Goal: Task Accomplishment & Management: Use online tool/utility

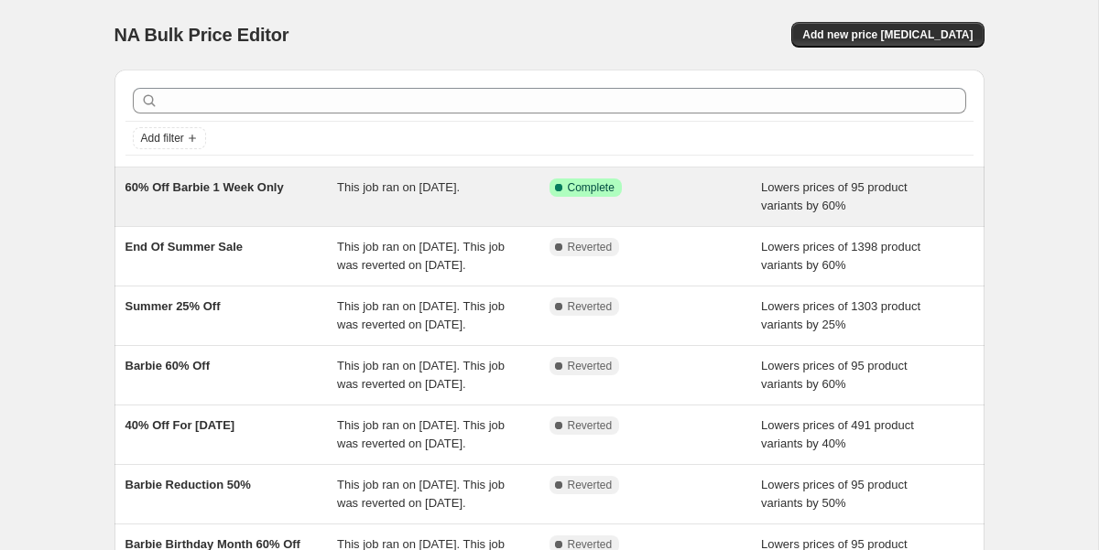
click at [240, 192] on span "60% Off Barbie 1 Week Only" at bounding box center [204, 187] width 158 height 14
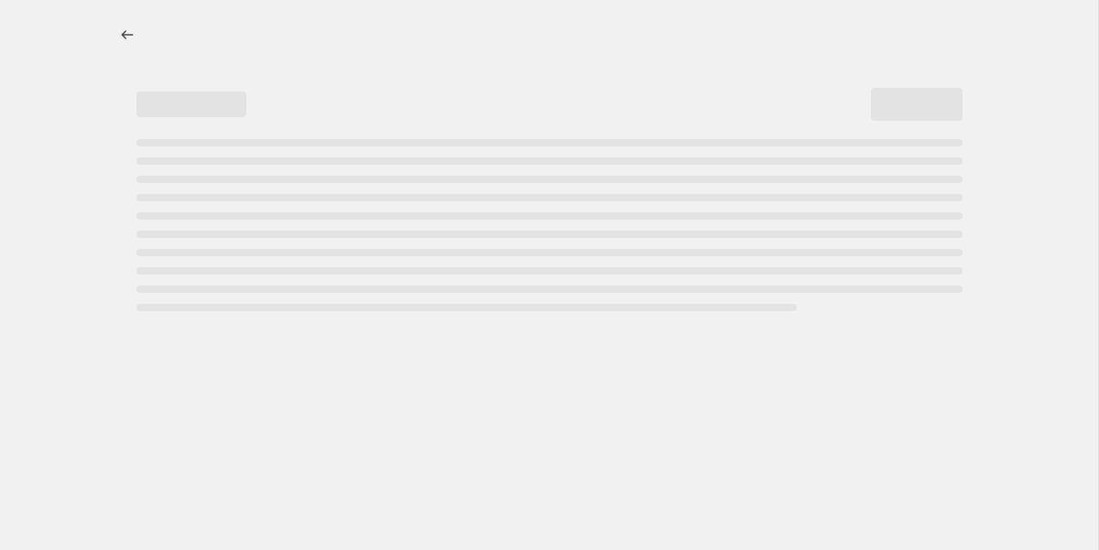
select select "percentage"
select select "collection"
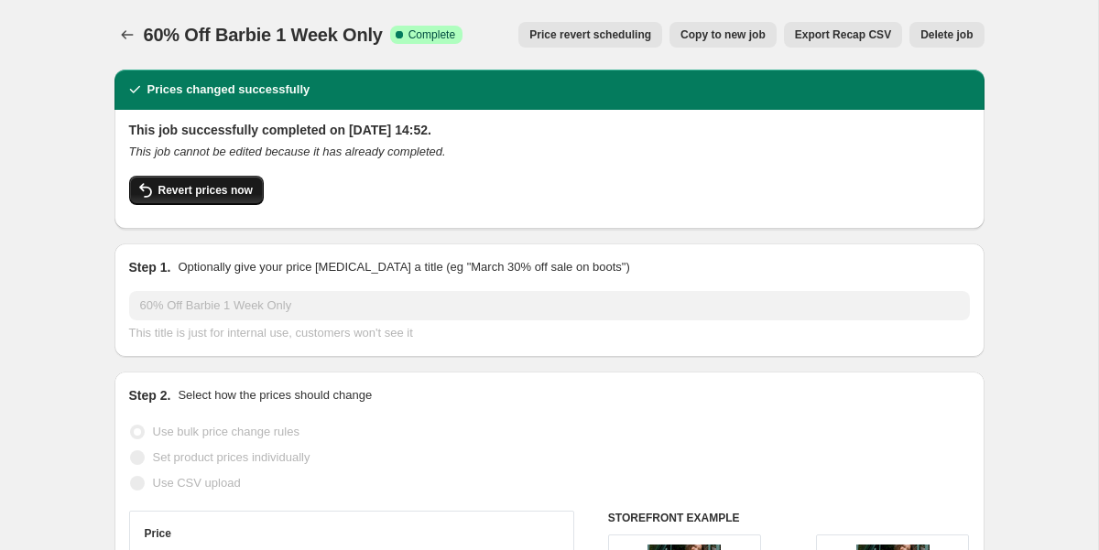
click at [211, 193] on span "Revert prices now" at bounding box center [205, 190] width 94 height 15
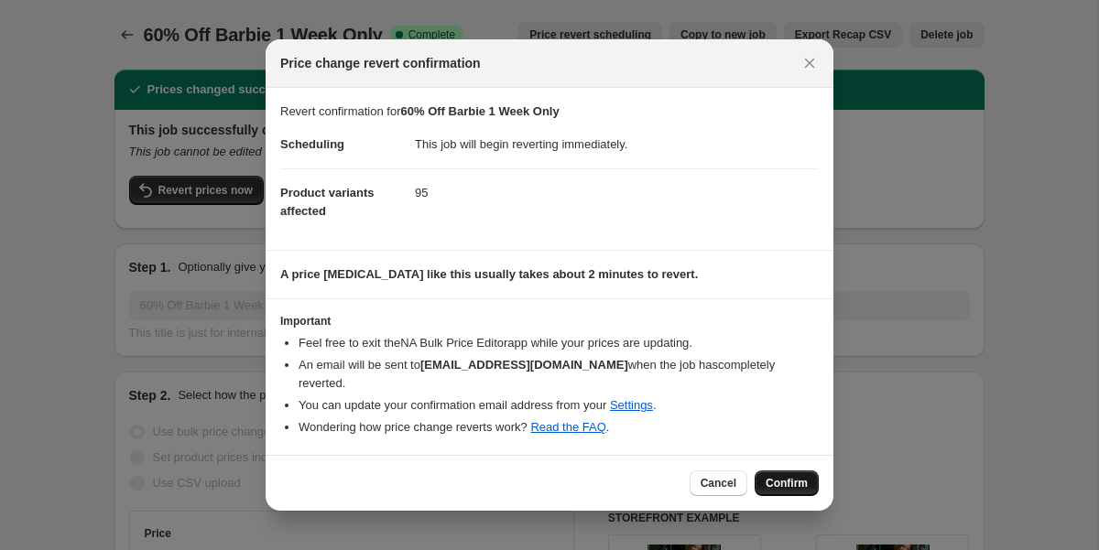
click at [795, 488] on span "Confirm" at bounding box center [787, 483] width 42 height 15
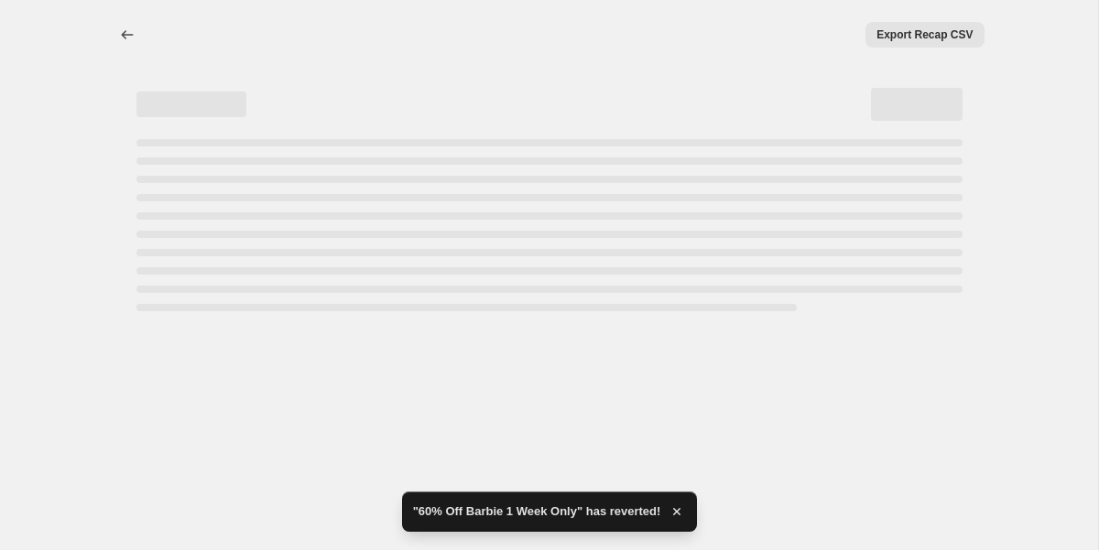
select select "percentage"
select select "collection"
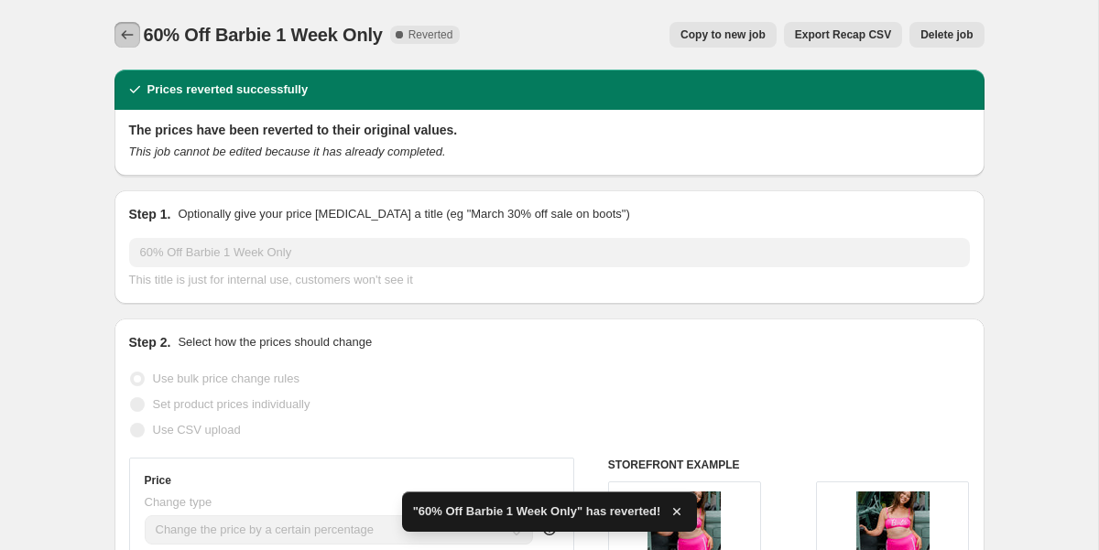
click at [121, 32] on icon "Price change jobs" at bounding box center [127, 35] width 18 height 18
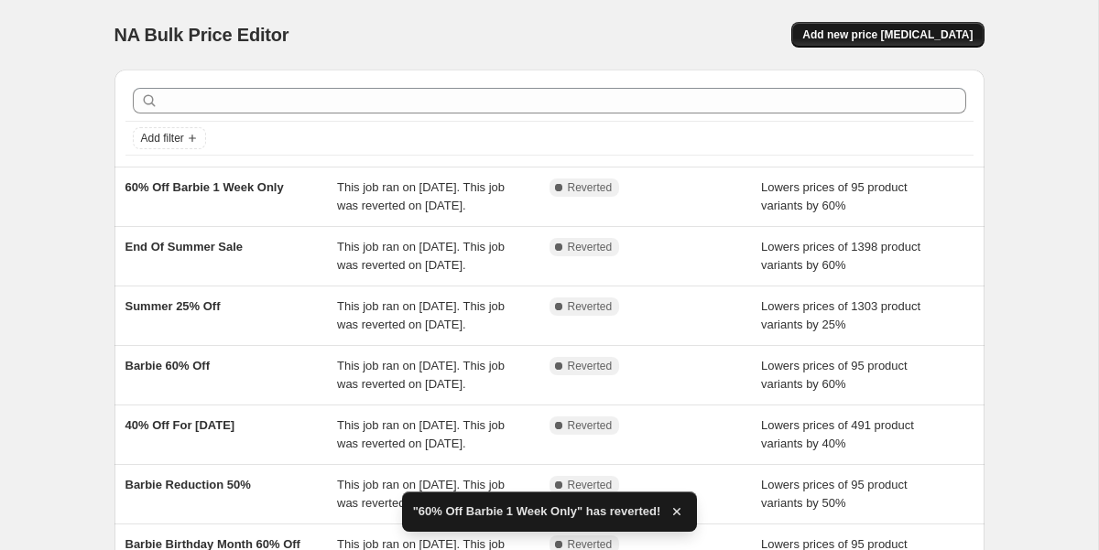
click at [886, 26] on button "Add new price [MEDICAL_DATA]" at bounding box center [887, 35] width 192 height 26
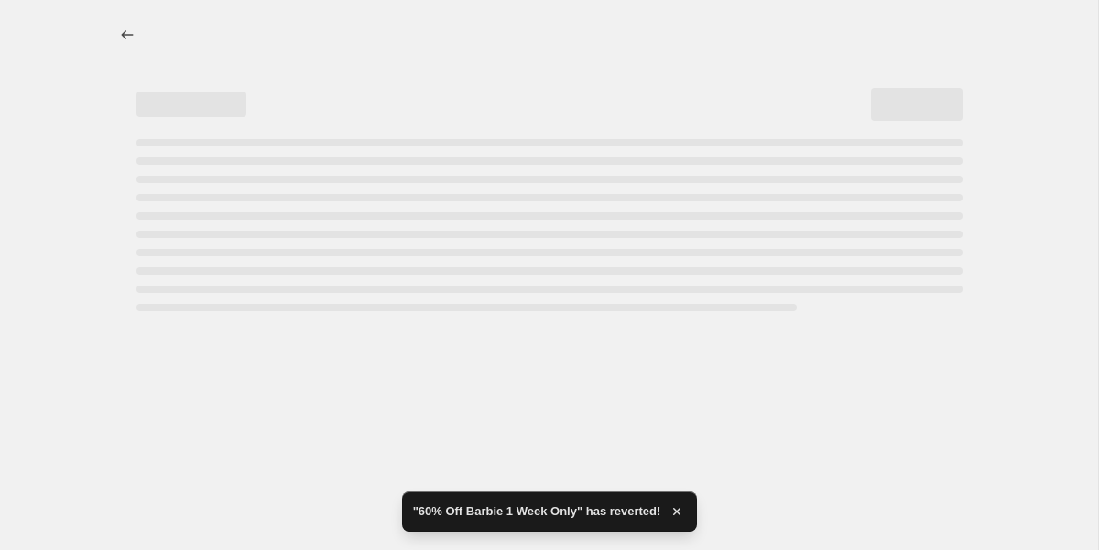
select select "percentage"
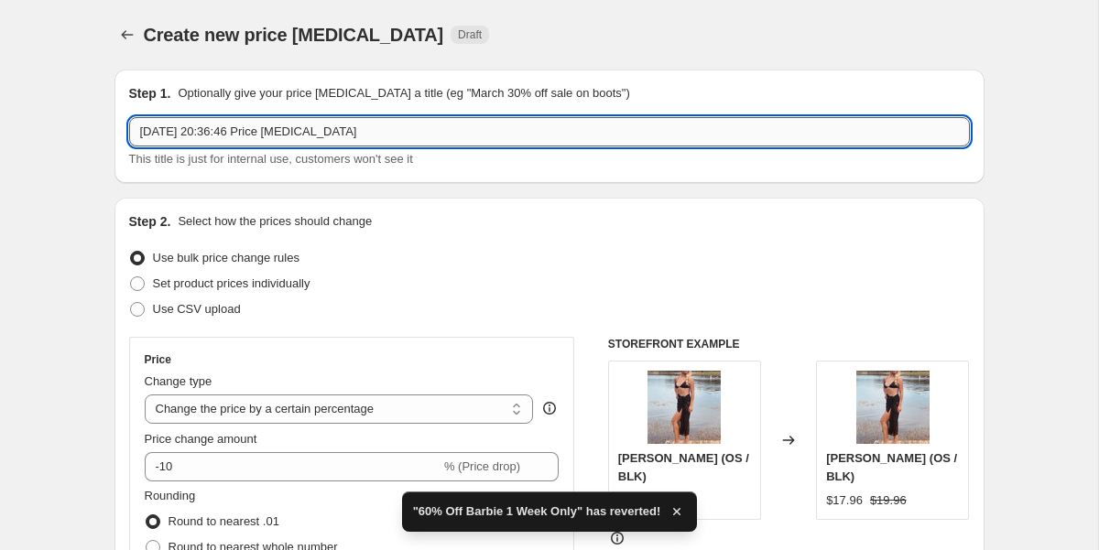
click at [231, 126] on input "[DATE] 20:36:46 Price [MEDICAL_DATA]" at bounding box center [549, 131] width 841 height 29
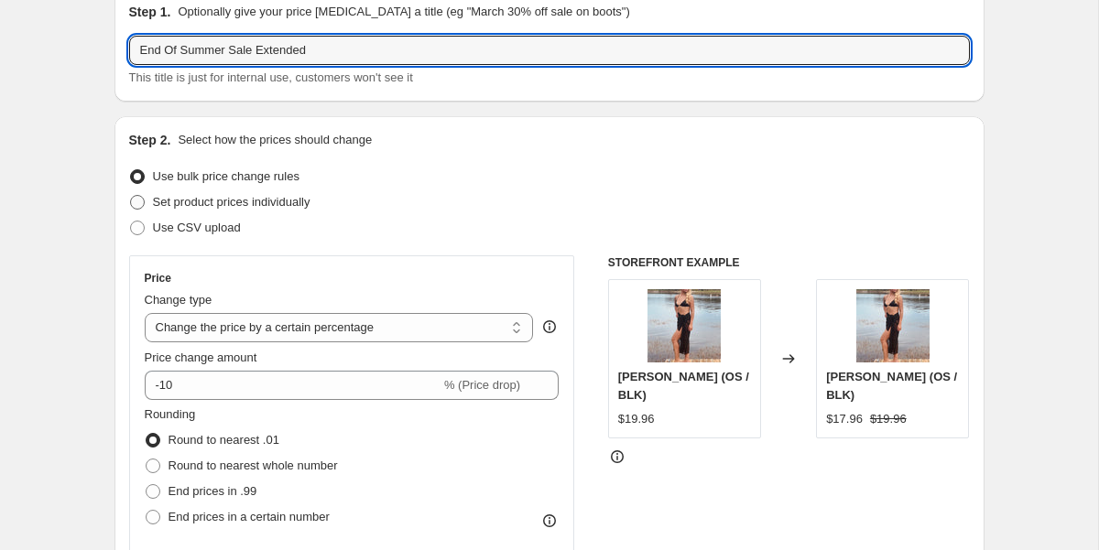
scroll to position [141, 0]
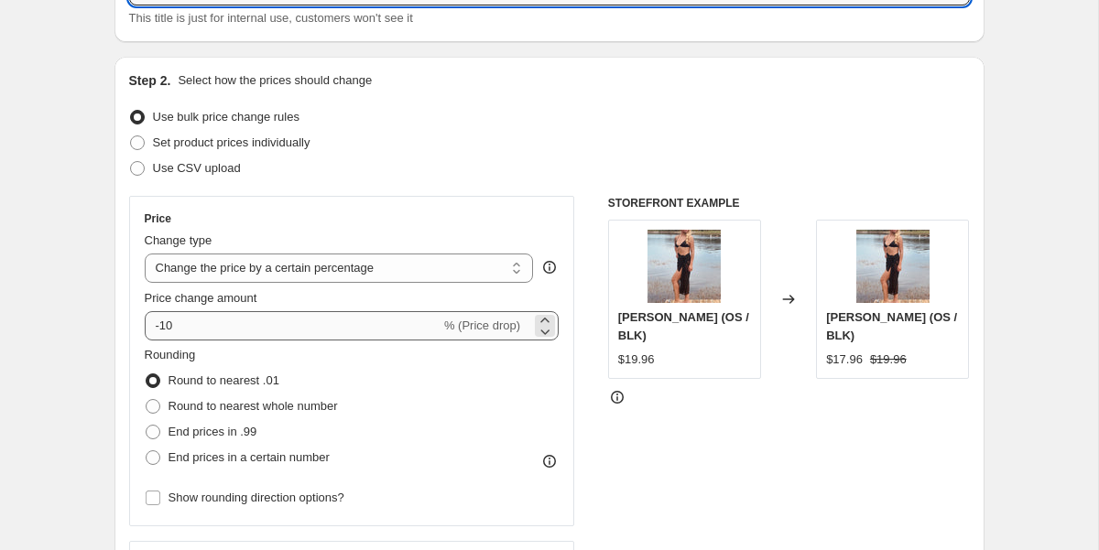
type input "End Of Summer Sale Extended"
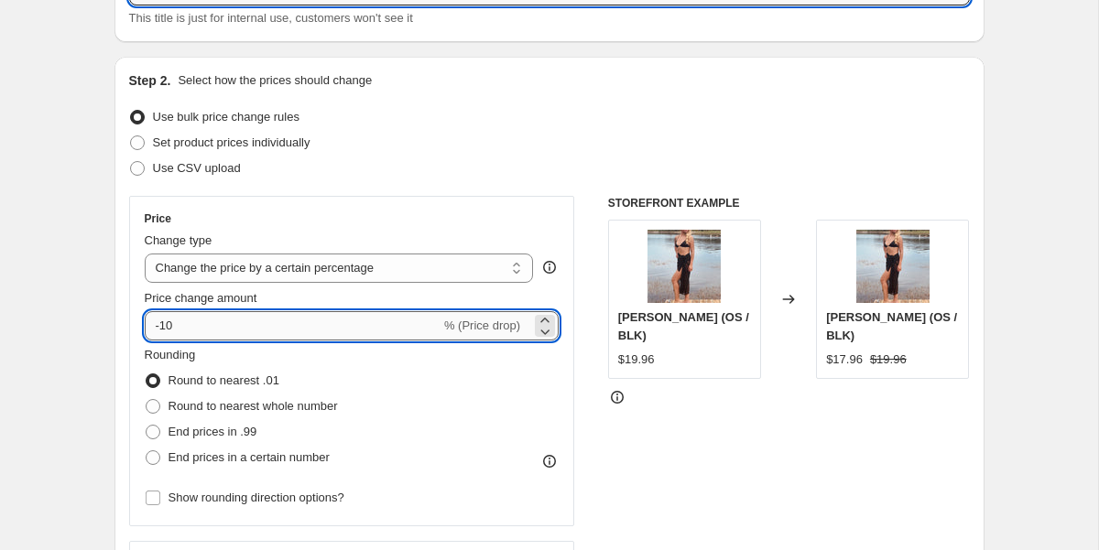
click at [166, 327] on input "-10" at bounding box center [293, 325] width 296 height 29
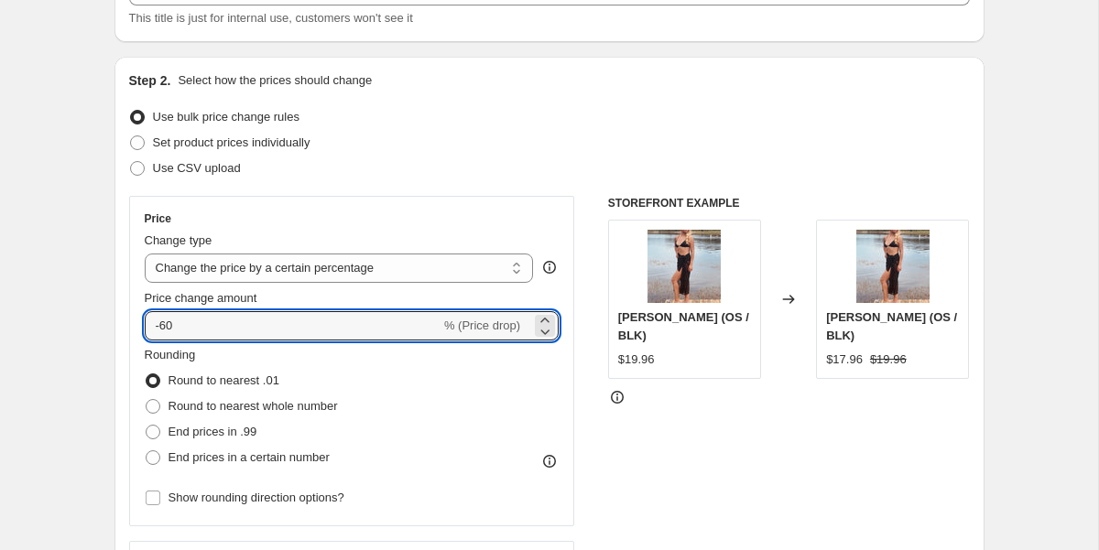
type input "-60"
click at [455, 208] on div "Price Change type Change the price to a certain amount Change the price by a ce…" at bounding box center [352, 361] width 446 height 331
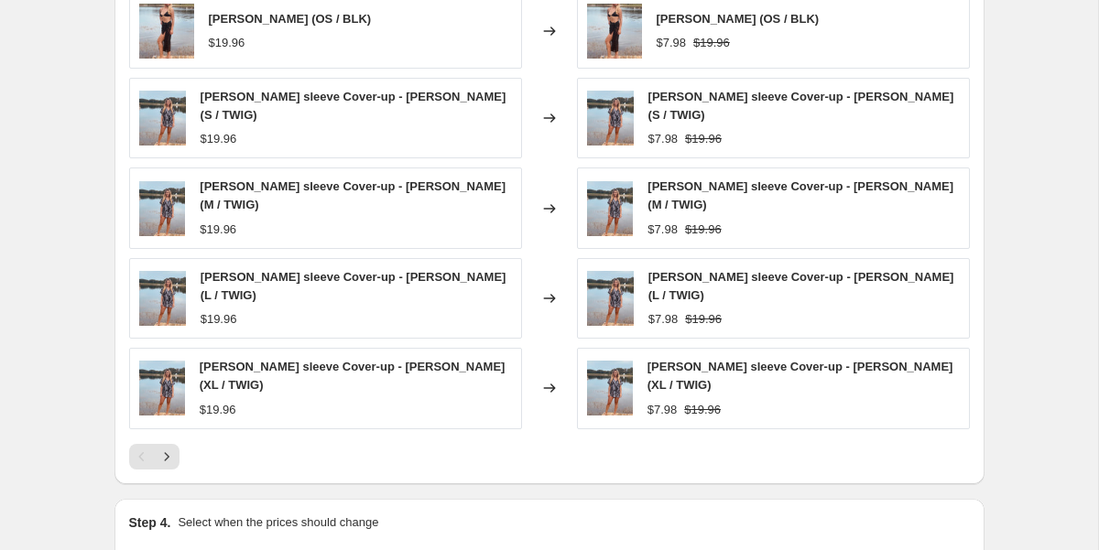
scroll to position [1107, 0]
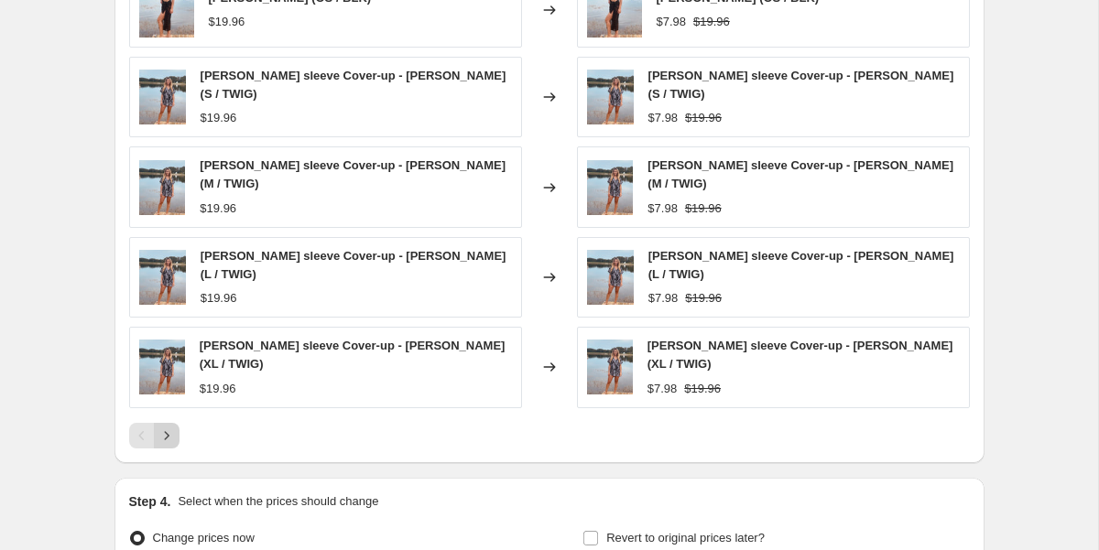
click at [171, 433] on icon "Next" at bounding box center [167, 436] width 18 height 18
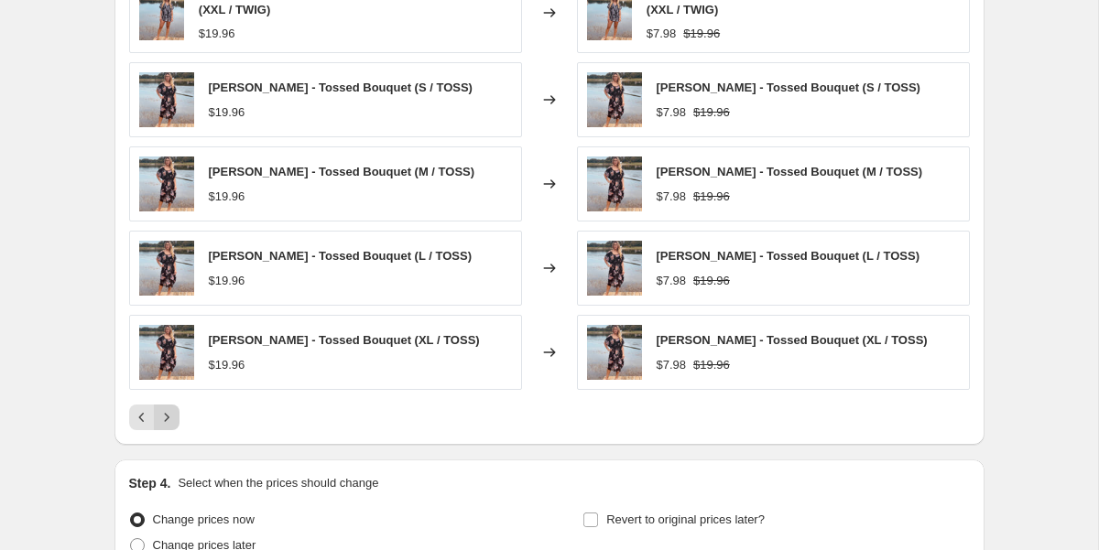
click at [170, 423] on icon "Next" at bounding box center [167, 417] width 18 height 18
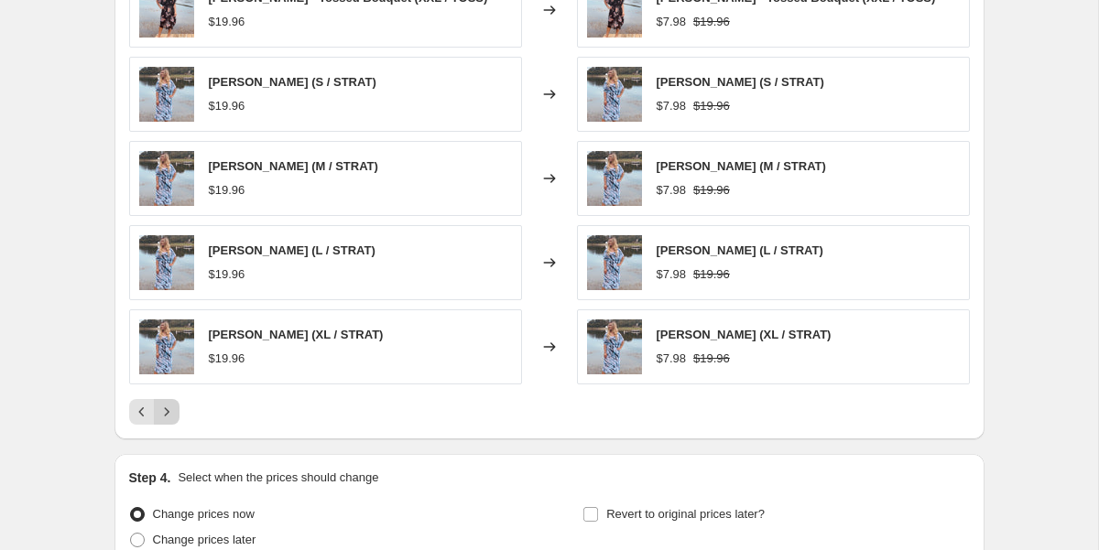
click at [168, 412] on icon "Next" at bounding box center [166, 412] width 5 height 8
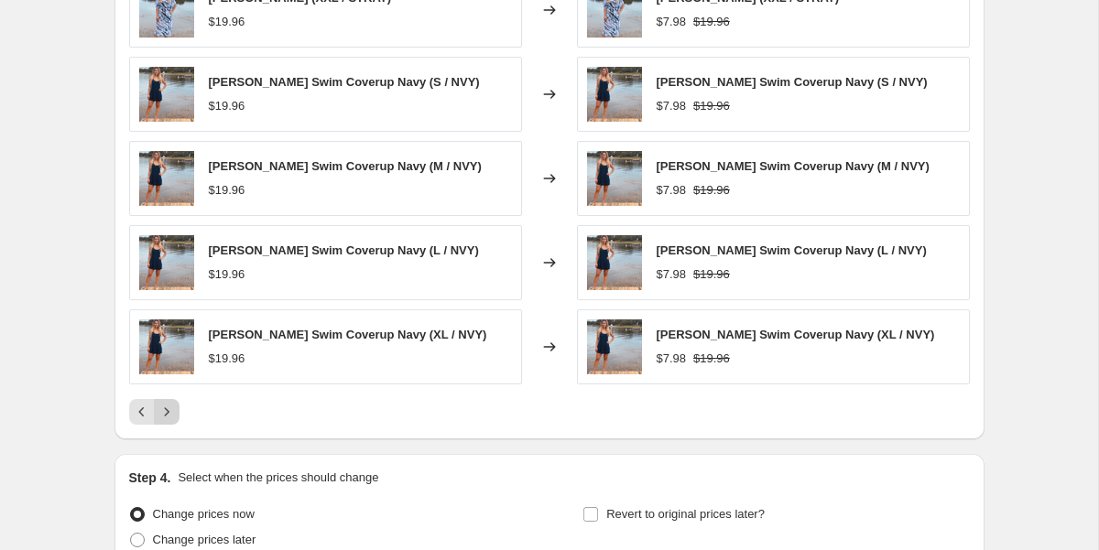
click at [168, 412] on icon "Next" at bounding box center [166, 412] width 5 height 8
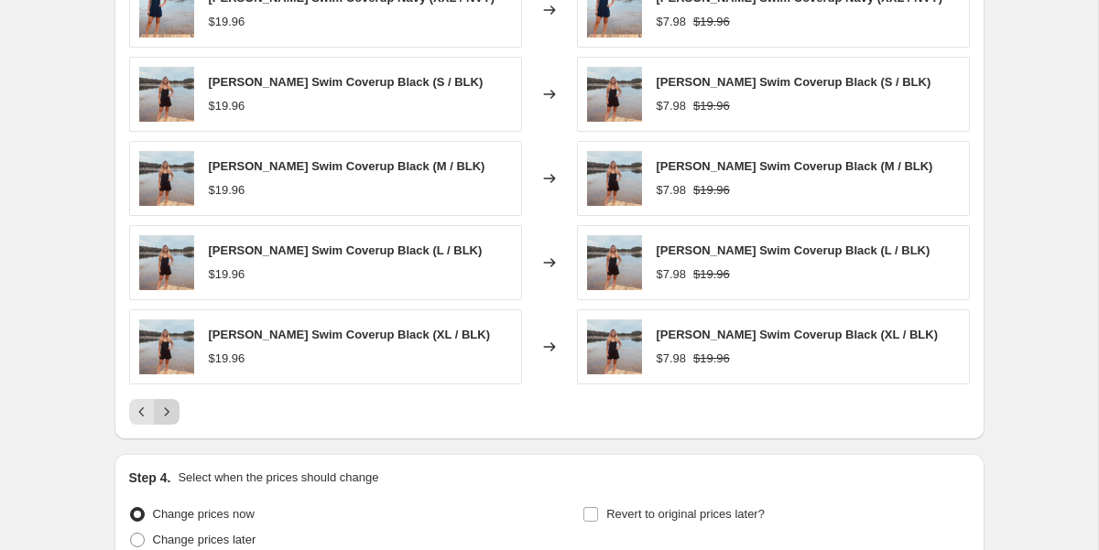
click at [168, 412] on icon "Next" at bounding box center [166, 412] width 5 height 8
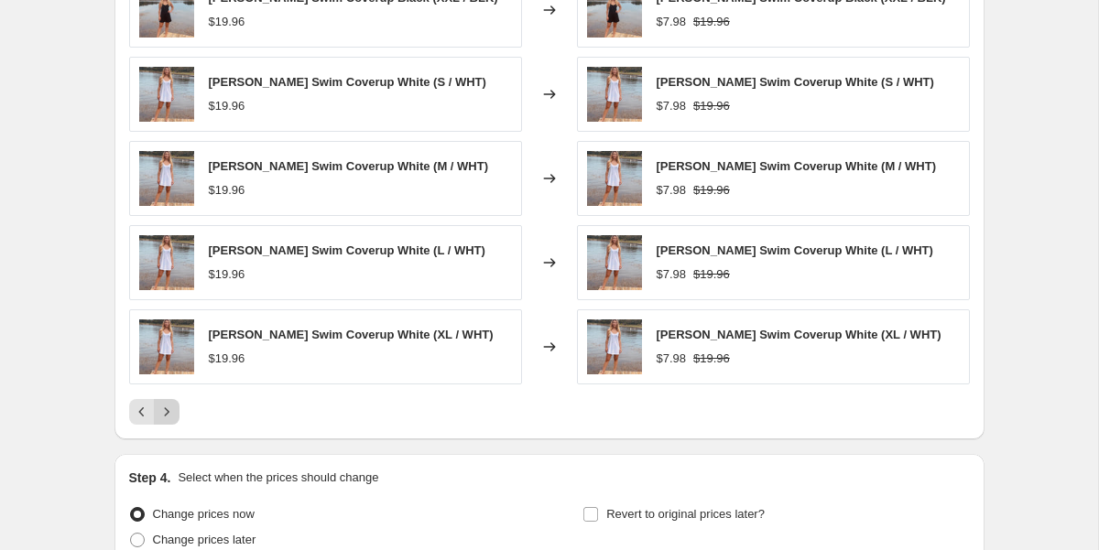
click at [168, 412] on icon "Next" at bounding box center [166, 412] width 5 height 8
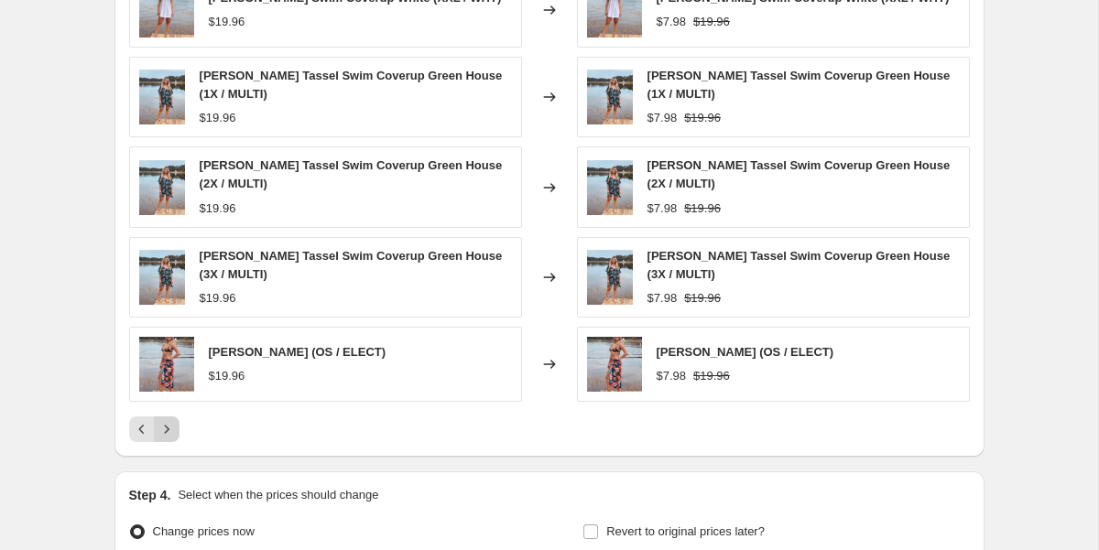
click at [168, 412] on div "[PERSON_NAME] Swim Coverup White (XXL / WHT) $19.96 Changed to [PERSON_NAME] Sw…" at bounding box center [549, 208] width 841 height 470
click at [173, 426] on icon "Next" at bounding box center [167, 429] width 18 height 18
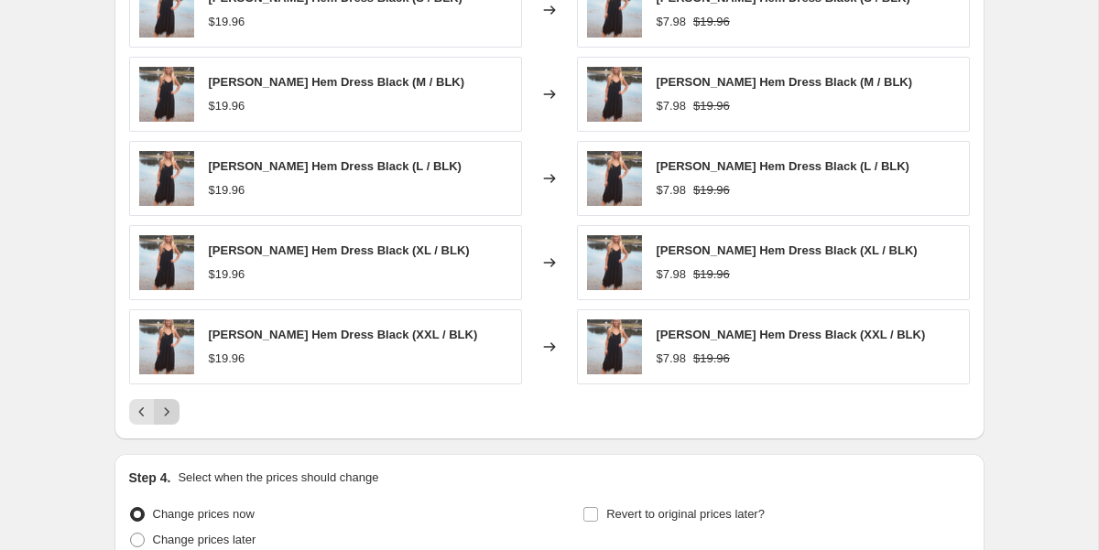
click at [166, 419] on icon "Next" at bounding box center [167, 412] width 18 height 18
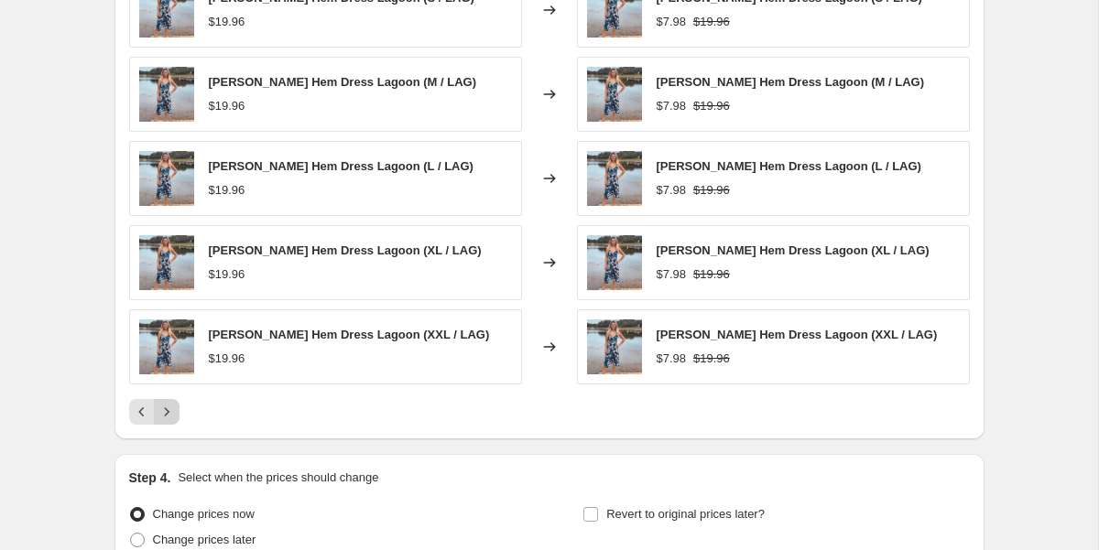
click at [166, 419] on icon "Next" at bounding box center [167, 412] width 18 height 18
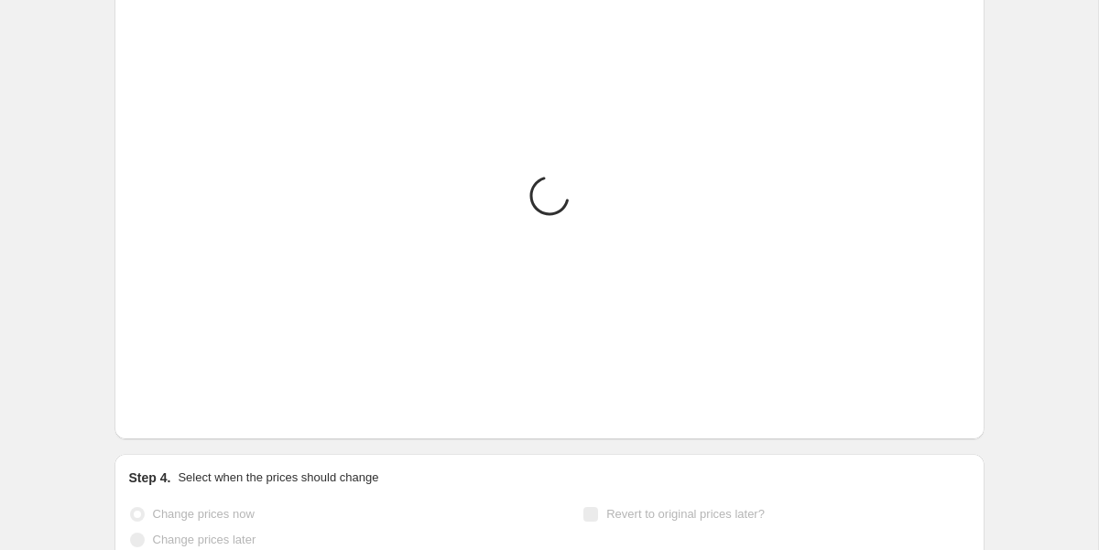
click at [166, 419] on icon "Next" at bounding box center [167, 412] width 18 height 18
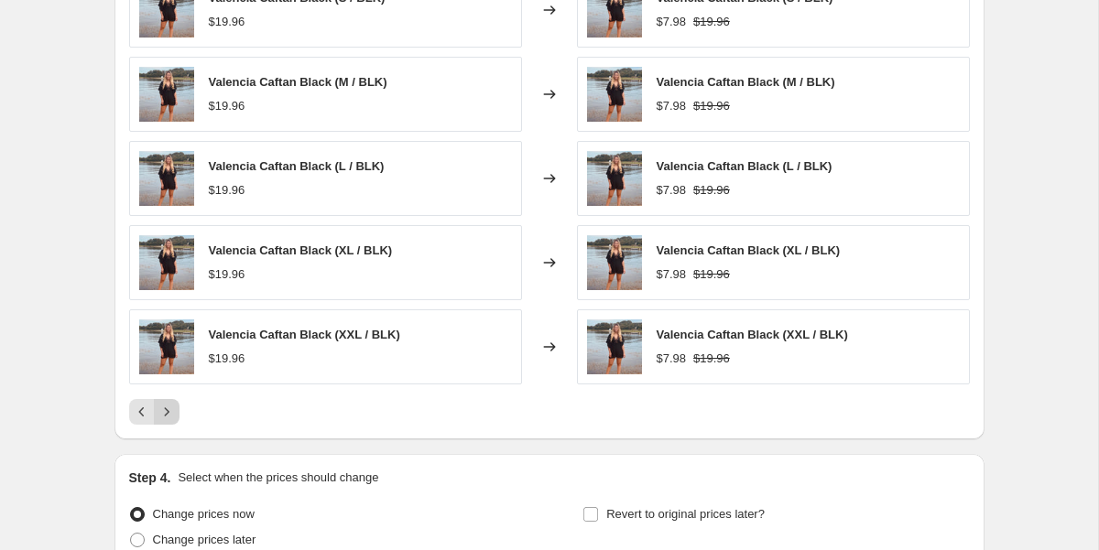
click at [165, 414] on icon "Next" at bounding box center [167, 412] width 18 height 18
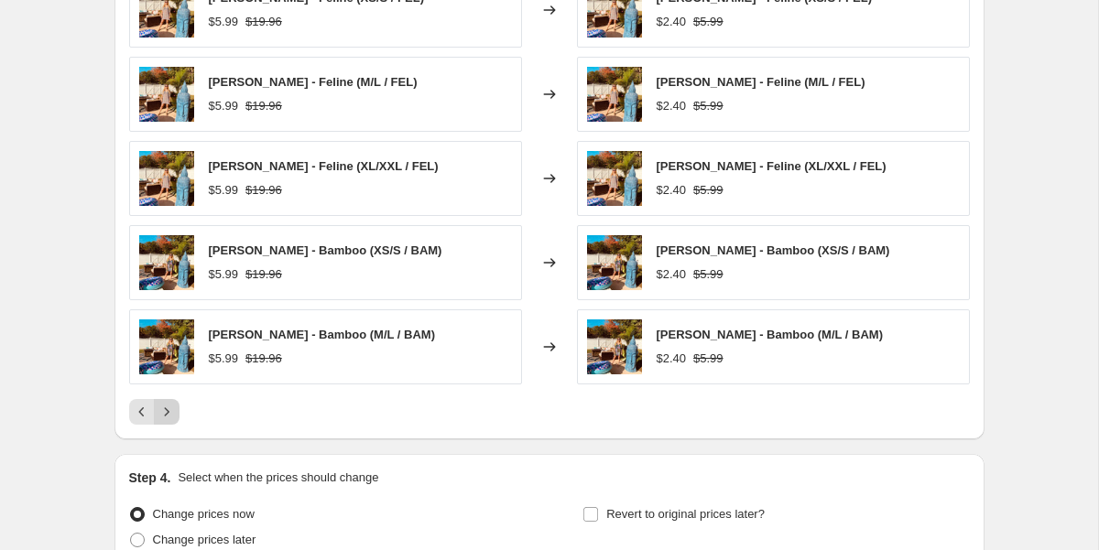
click at [165, 414] on icon "Next" at bounding box center [167, 412] width 18 height 18
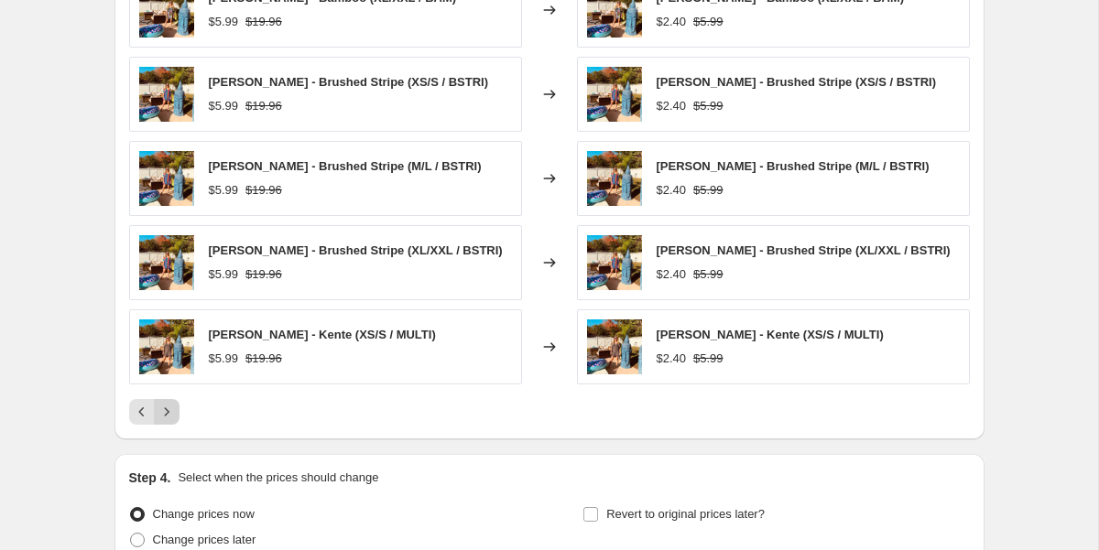
click at [165, 414] on icon "Next" at bounding box center [167, 412] width 18 height 18
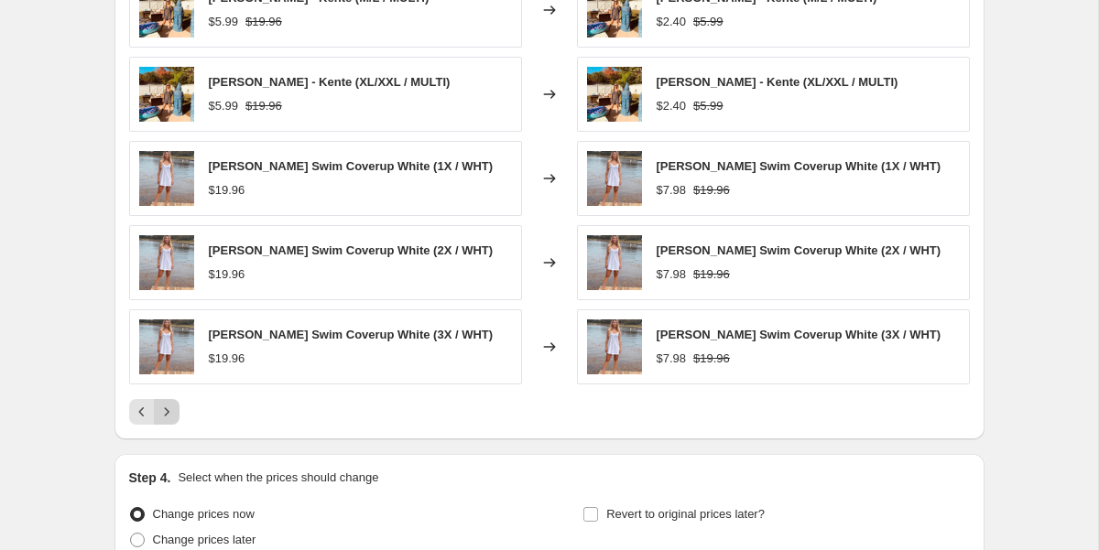
click at [165, 414] on icon "Next" at bounding box center [167, 412] width 18 height 18
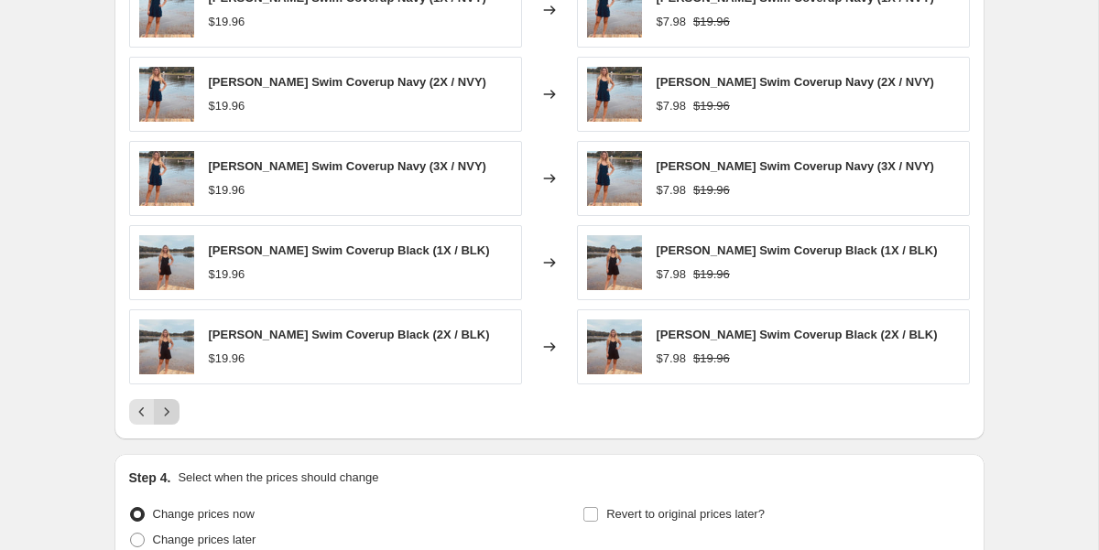
click at [165, 414] on icon "Next" at bounding box center [167, 412] width 18 height 18
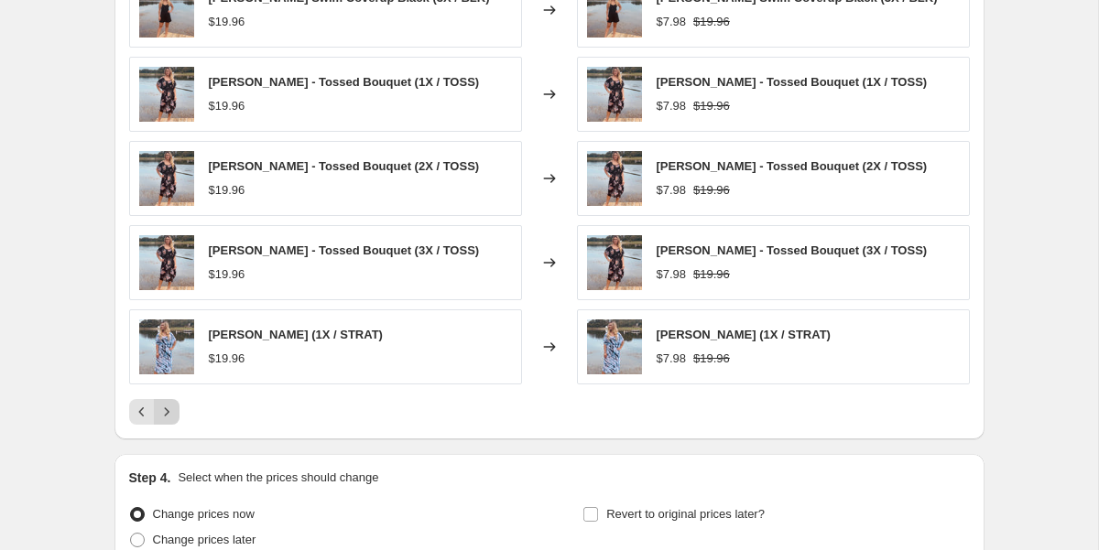
click at [165, 414] on icon "Next" at bounding box center [167, 412] width 18 height 18
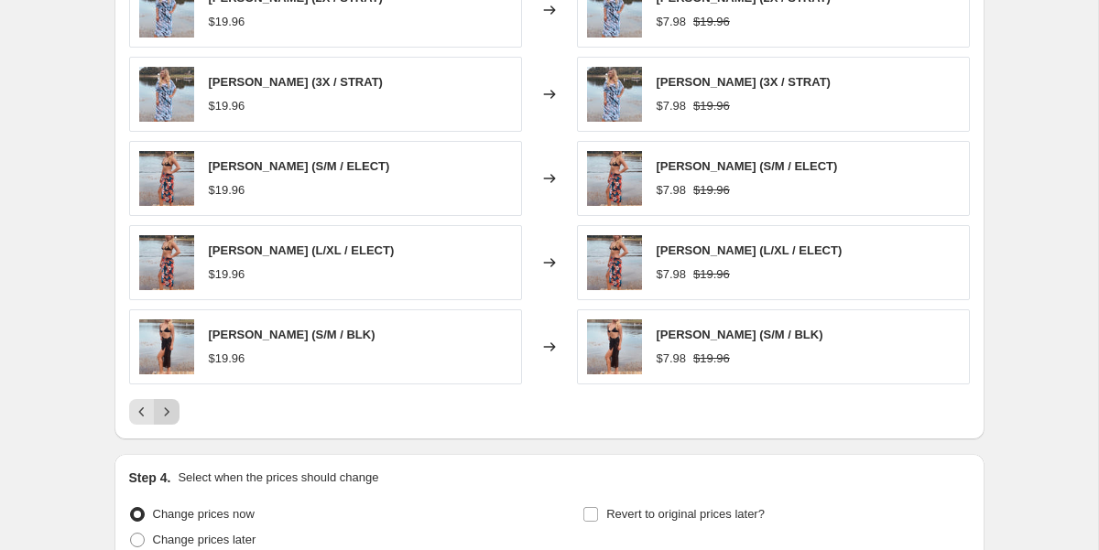
click at [165, 414] on icon "Next" at bounding box center [167, 412] width 18 height 18
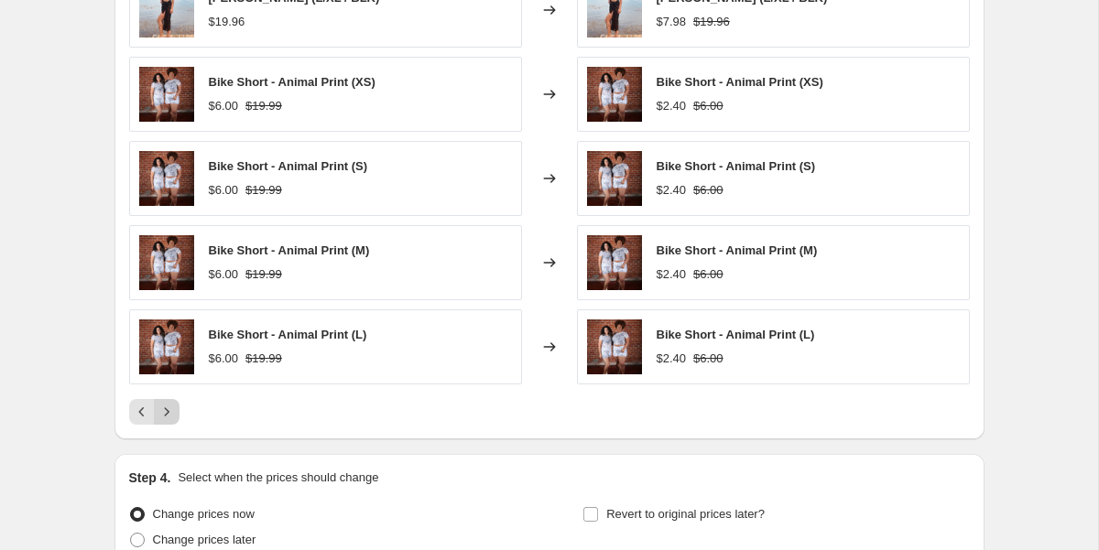
click at [165, 414] on icon "Next" at bounding box center [167, 412] width 18 height 18
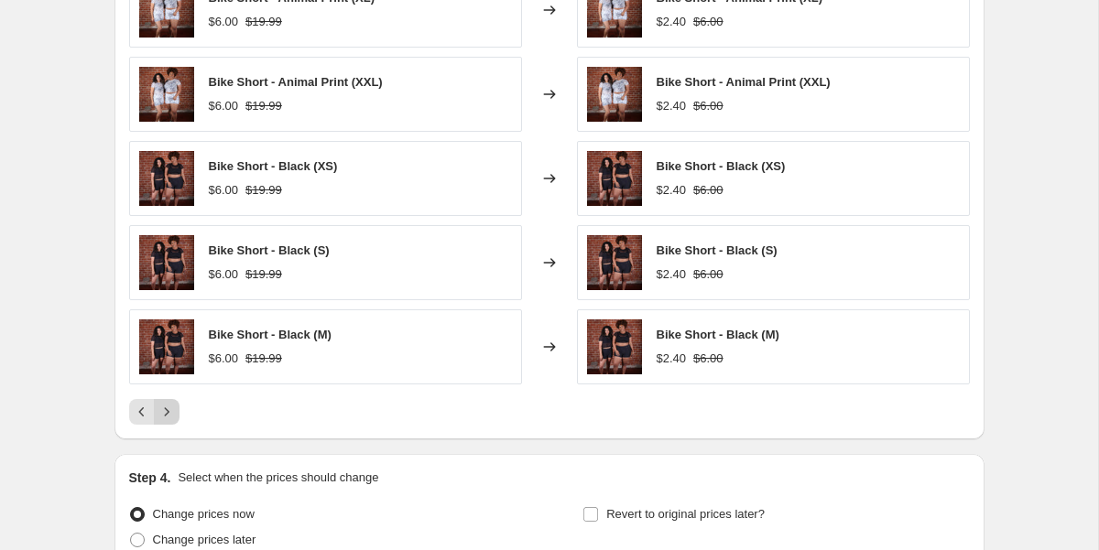
click at [165, 414] on icon "Next" at bounding box center [167, 412] width 18 height 18
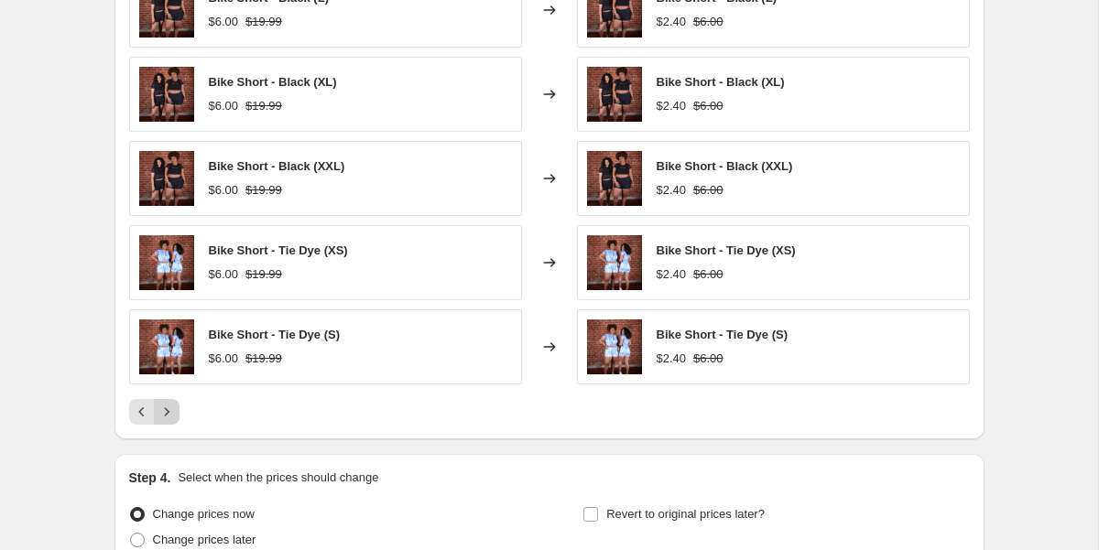
click at [165, 414] on icon "Next" at bounding box center [167, 412] width 18 height 18
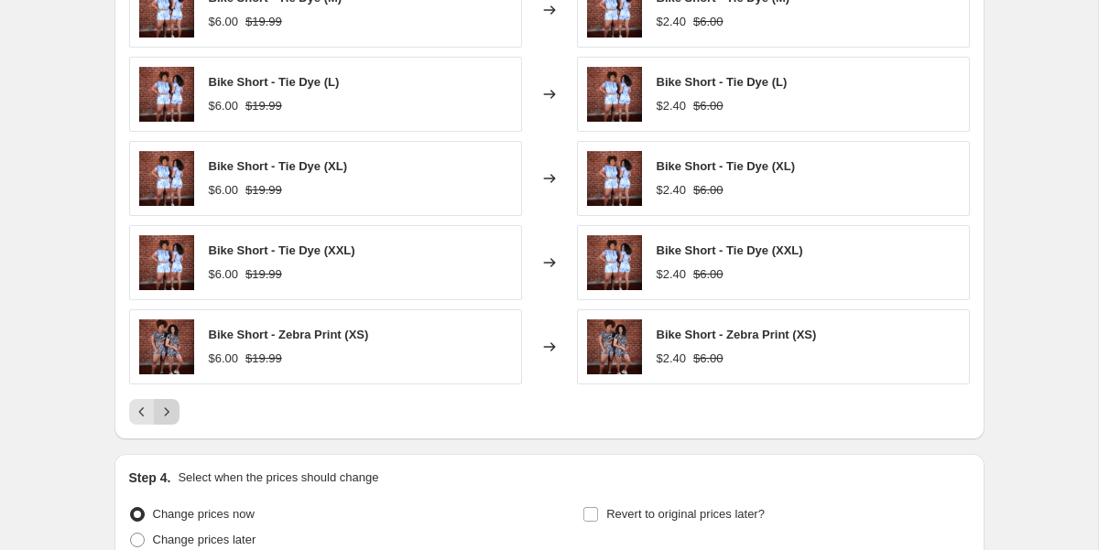
click at [165, 414] on icon "Next" at bounding box center [167, 412] width 18 height 18
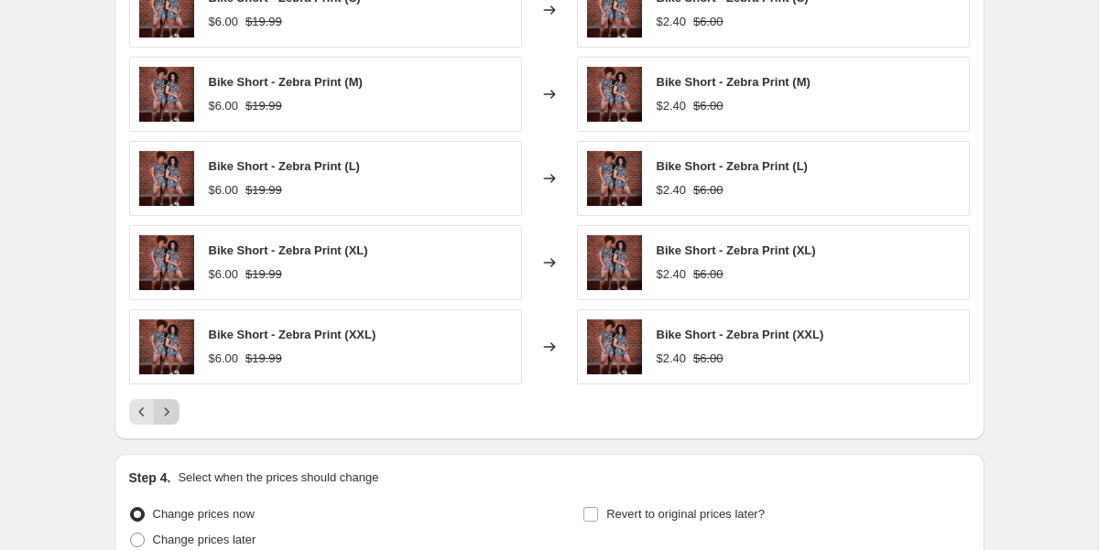
click at [165, 414] on icon "Next" at bounding box center [167, 412] width 18 height 18
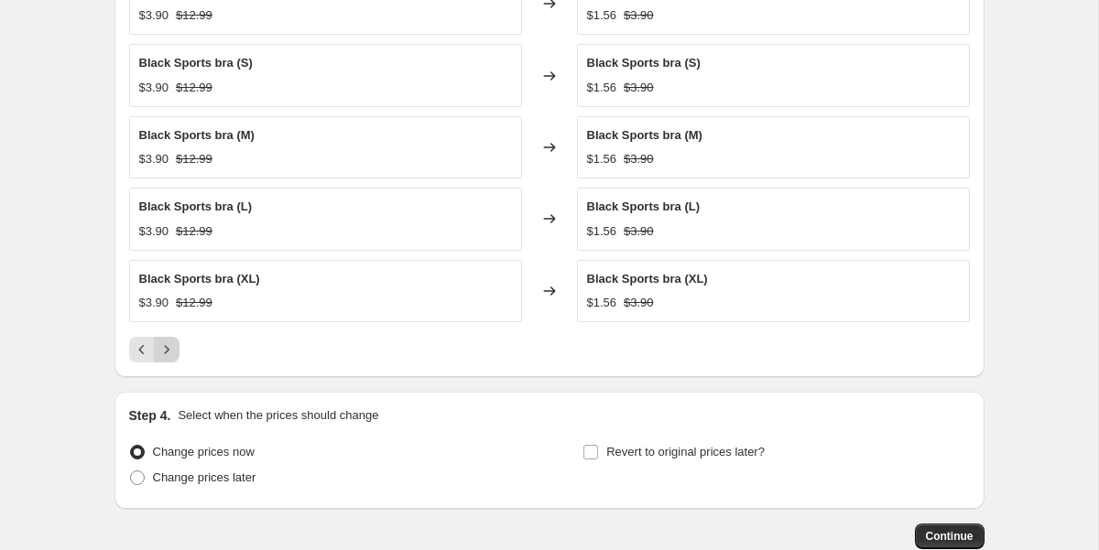
click at [165, 346] on icon "Next" at bounding box center [167, 350] width 18 height 18
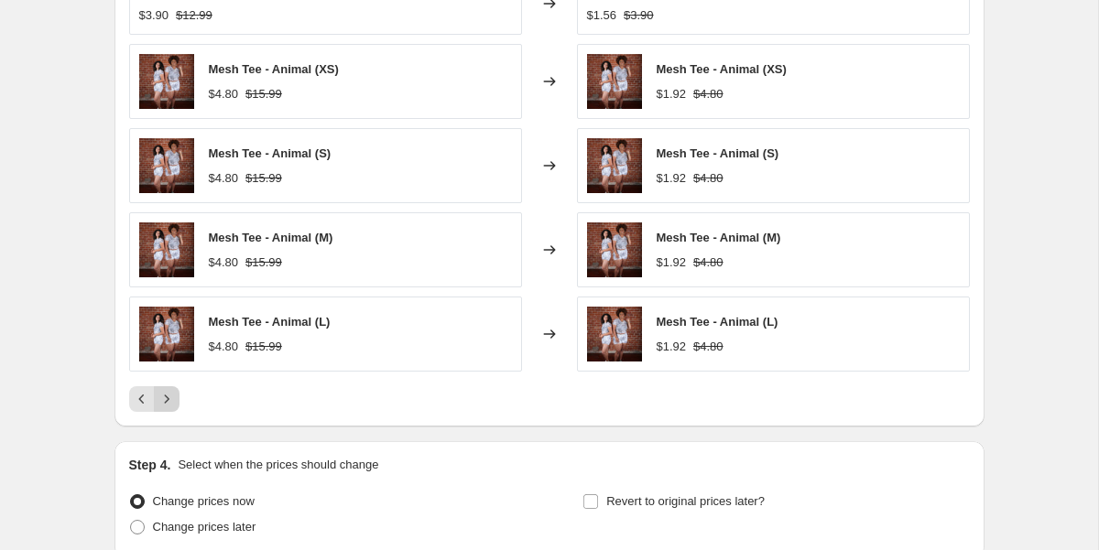
click at [170, 399] on icon "Next" at bounding box center [167, 399] width 18 height 18
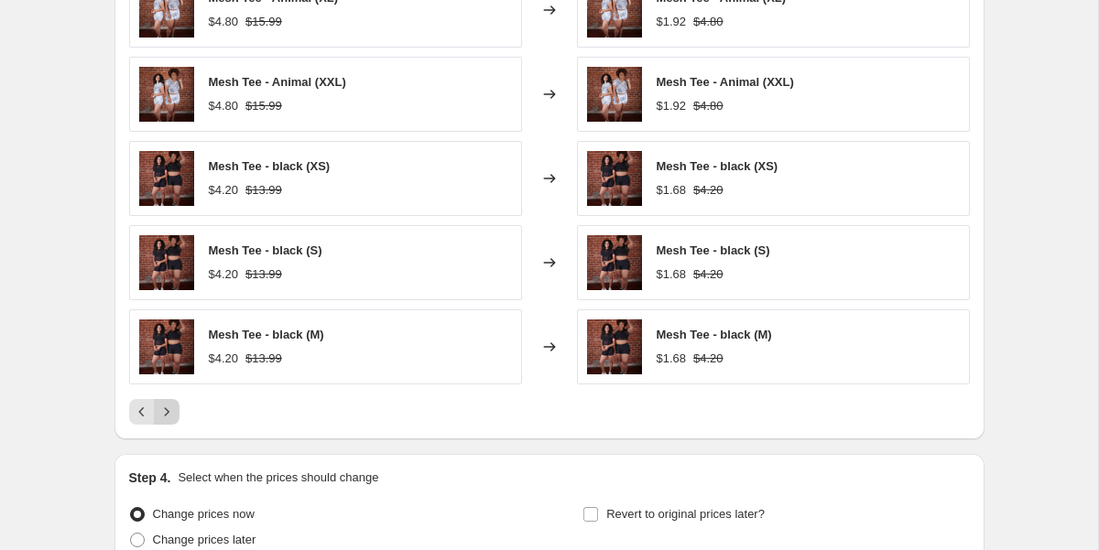
click at [171, 408] on icon "Next" at bounding box center [167, 412] width 18 height 18
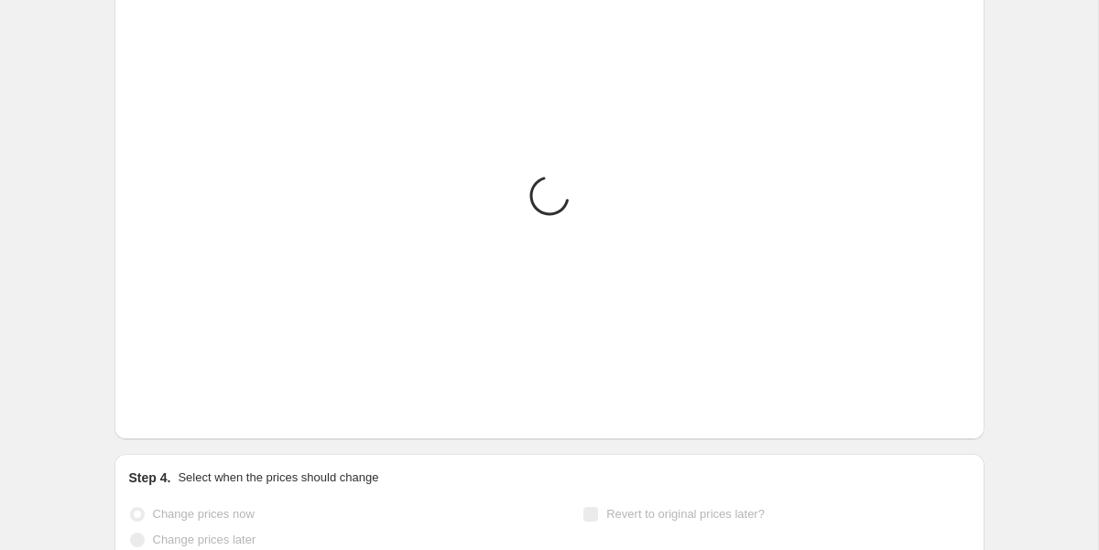
click at [171, 408] on icon "Next" at bounding box center [167, 412] width 18 height 18
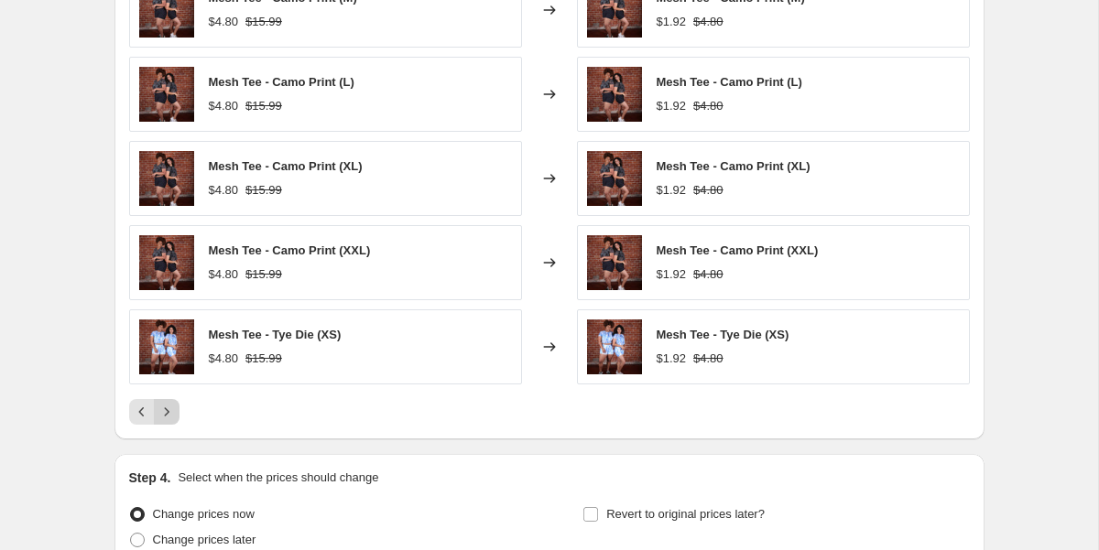
click at [171, 408] on icon "Next" at bounding box center [167, 412] width 18 height 18
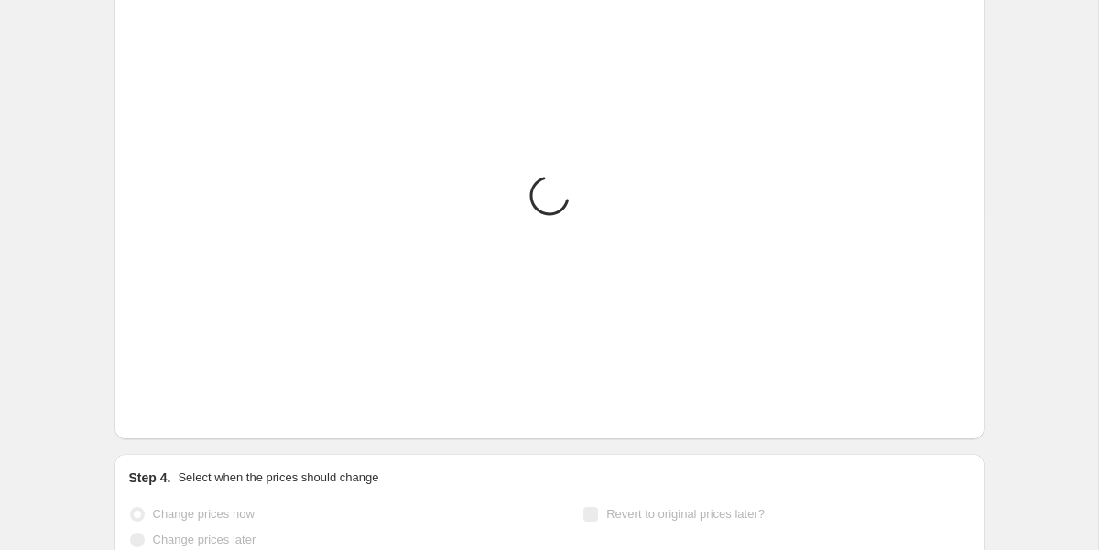
click at [171, 408] on icon "Next" at bounding box center [167, 412] width 18 height 18
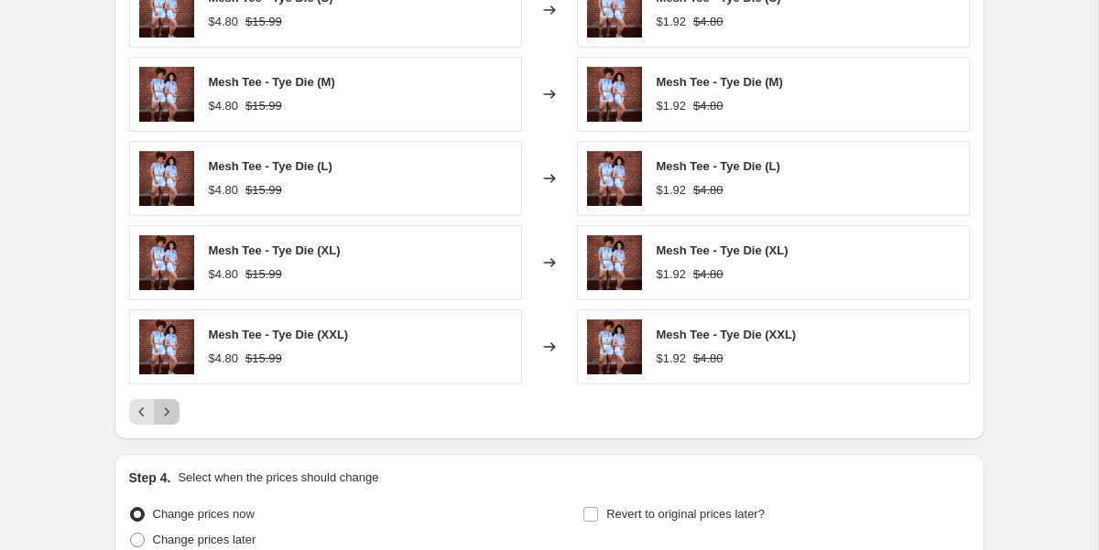
click at [171, 408] on icon "Next" at bounding box center [167, 412] width 18 height 18
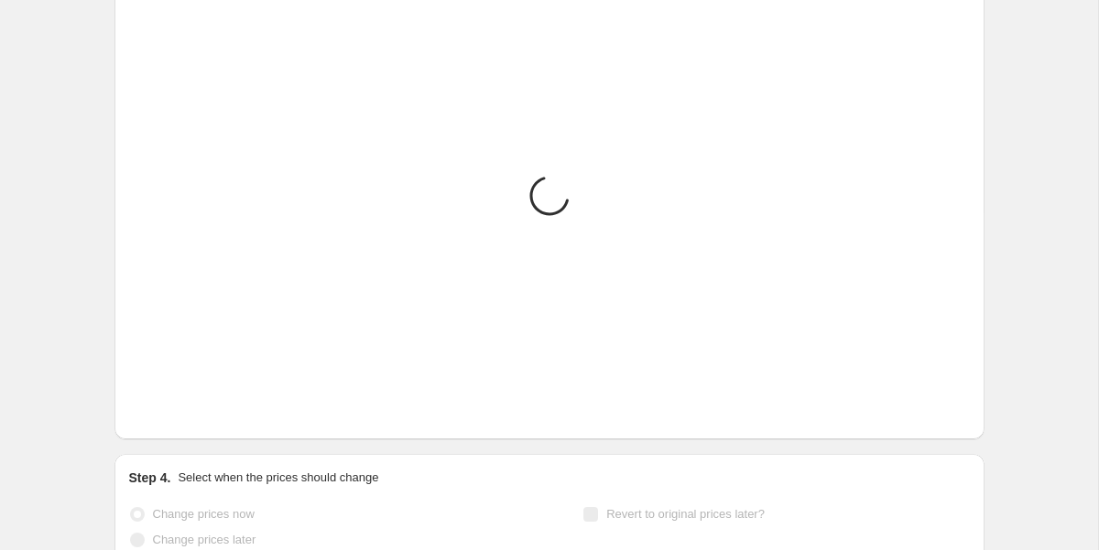
click at [171, 408] on icon "Next" at bounding box center [167, 412] width 18 height 18
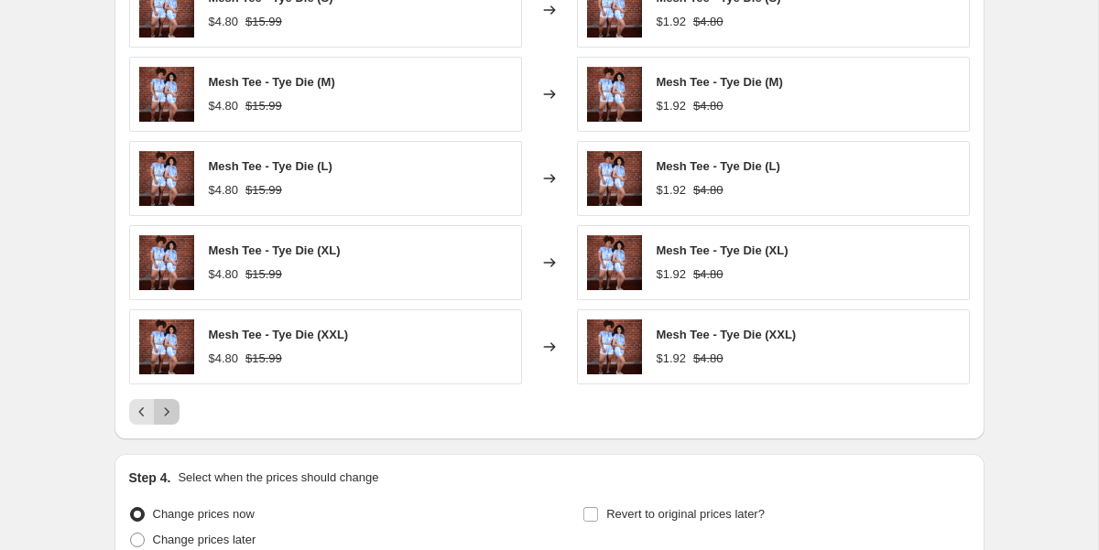
click at [171, 408] on icon "Next" at bounding box center [167, 412] width 18 height 18
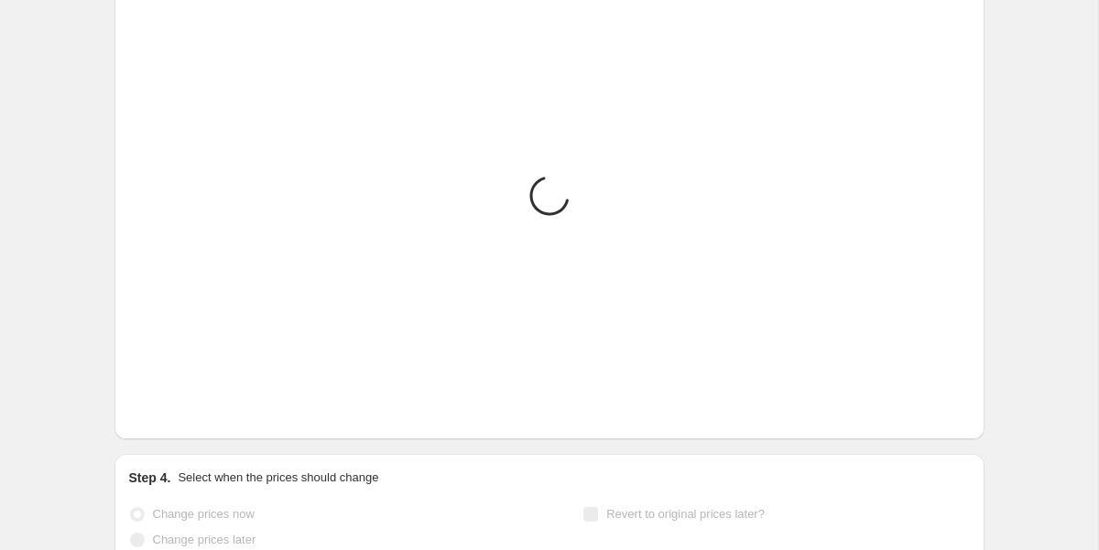
click at [171, 408] on icon "Next" at bounding box center [167, 412] width 18 height 18
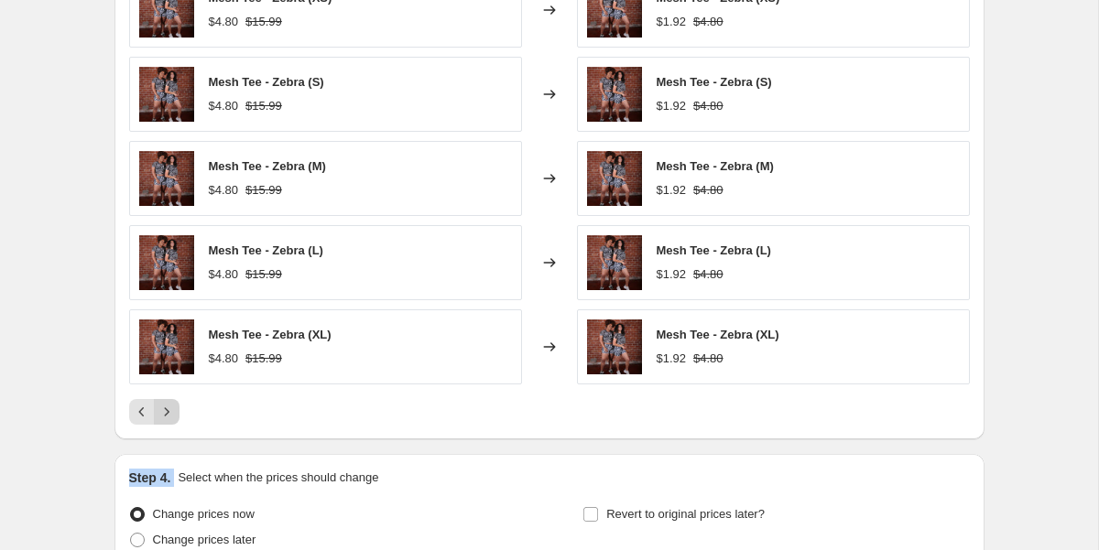
click at [171, 454] on div "Step 4. Select when the prices should change Change prices now Change prices la…" at bounding box center [549, 512] width 870 height 117
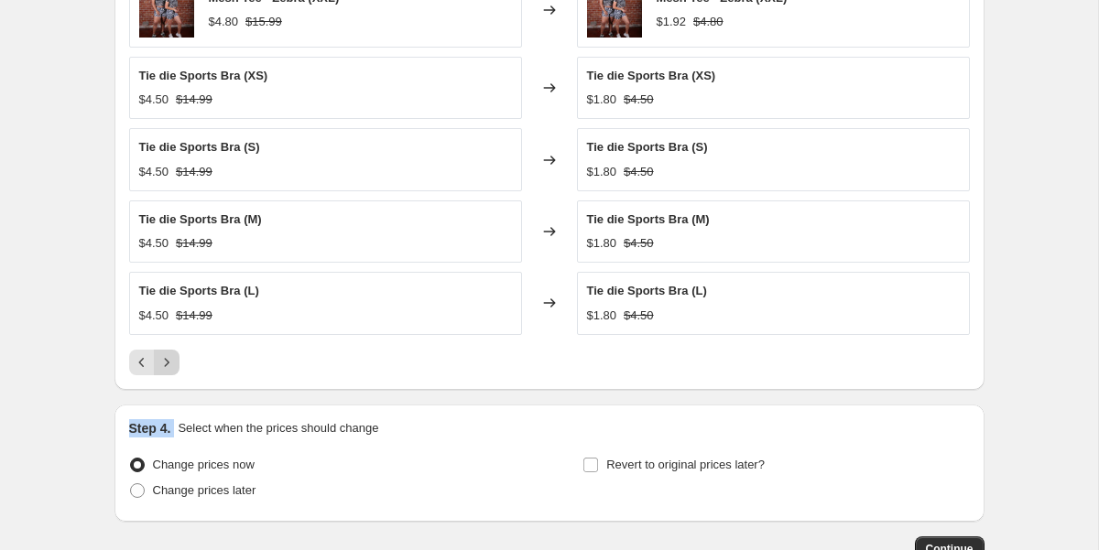
click at [171, 408] on div "Step 4. Select when the prices should change Change prices now Change prices la…" at bounding box center [549, 463] width 870 height 117
click at [169, 369] on icon "Next" at bounding box center [167, 362] width 18 height 18
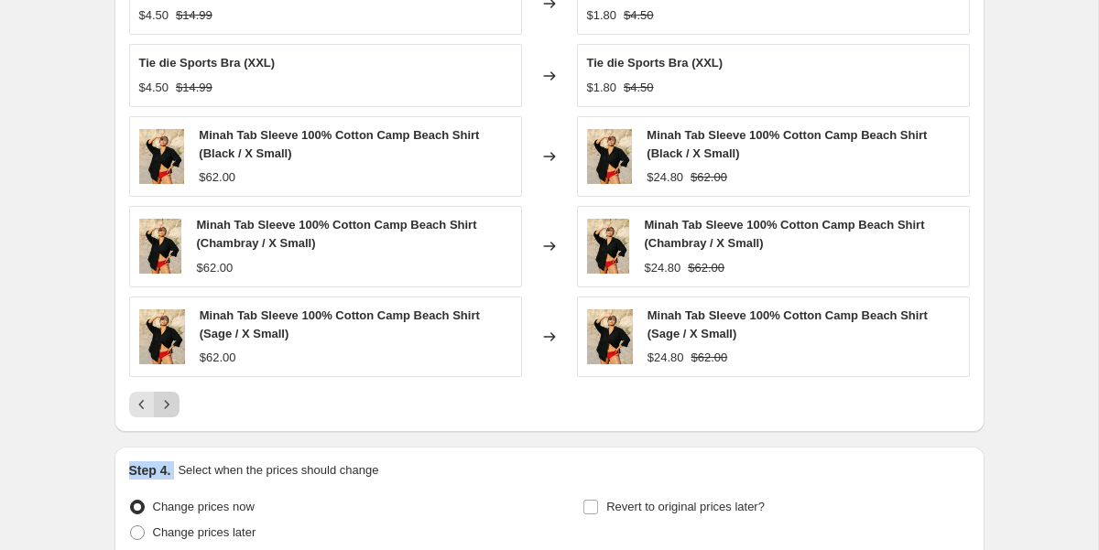
click at [167, 404] on icon "Next" at bounding box center [167, 405] width 18 height 18
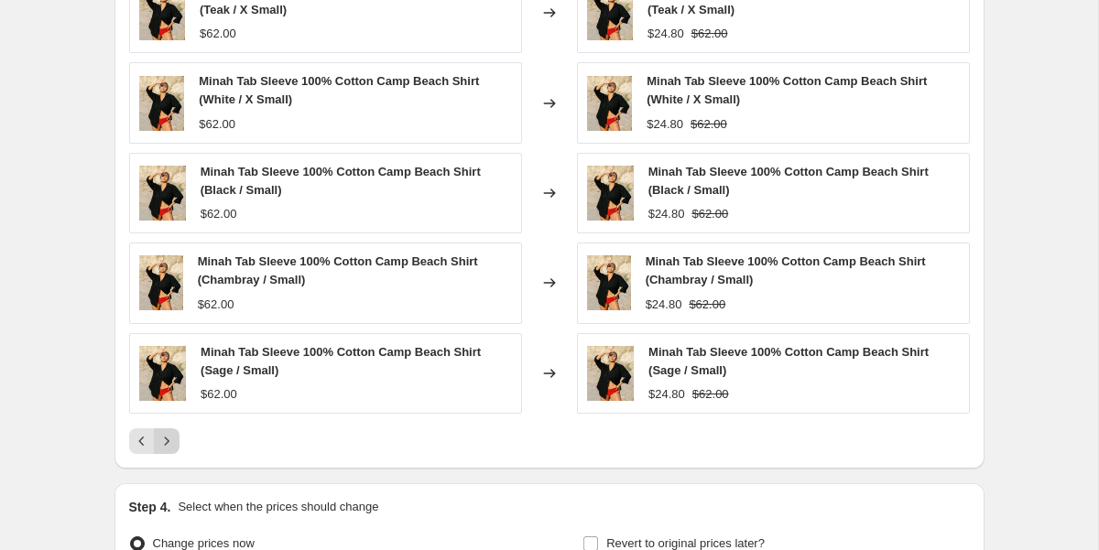
click at [167, 404] on div "Minah Tab Sleeve 100% Cotton Camp Beach Shirt (Sage / Small) $62.00" at bounding box center [325, 373] width 393 height 81
click at [176, 429] on div "Pagination" at bounding box center [167, 442] width 26 height 26
click at [167, 438] on icon "Next" at bounding box center [167, 441] width 18 height 18
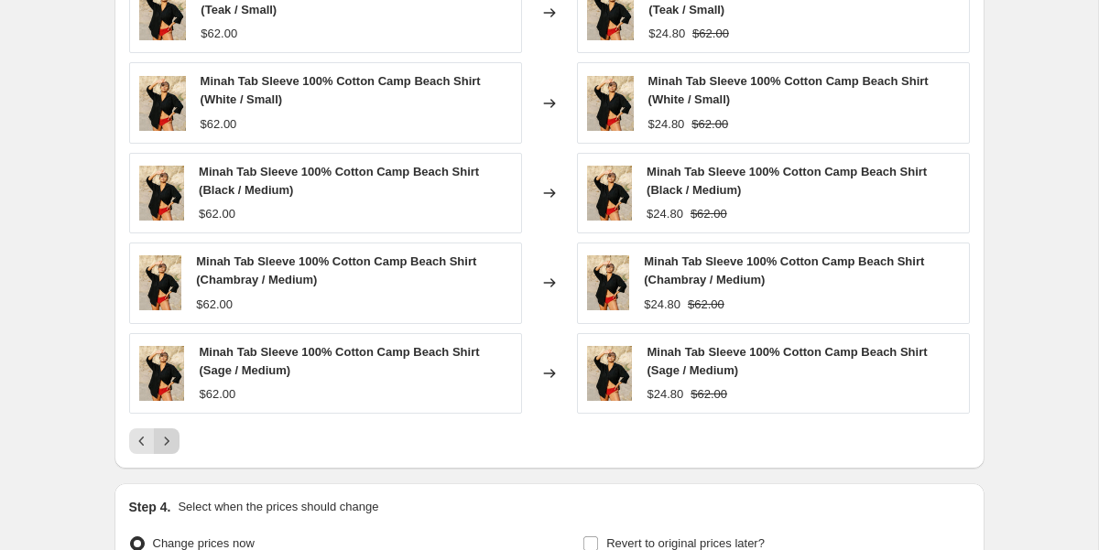
click at [167, 438] on icon "Next" at bounding box center [167, 441] width 18 height 18
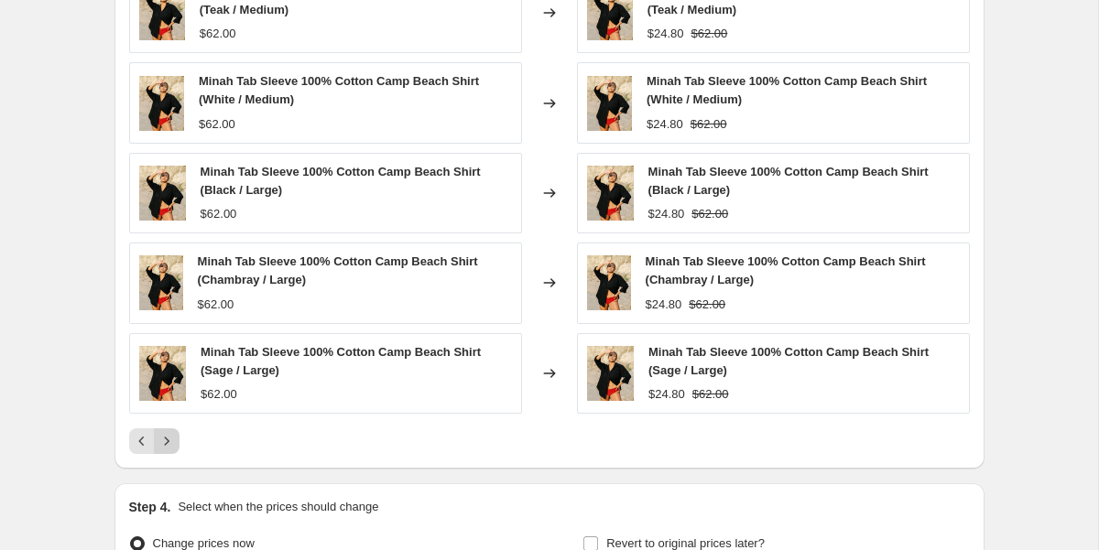
click at [167, 438] on icon "Next" at bounding box center [167, 441] width 18 height 18
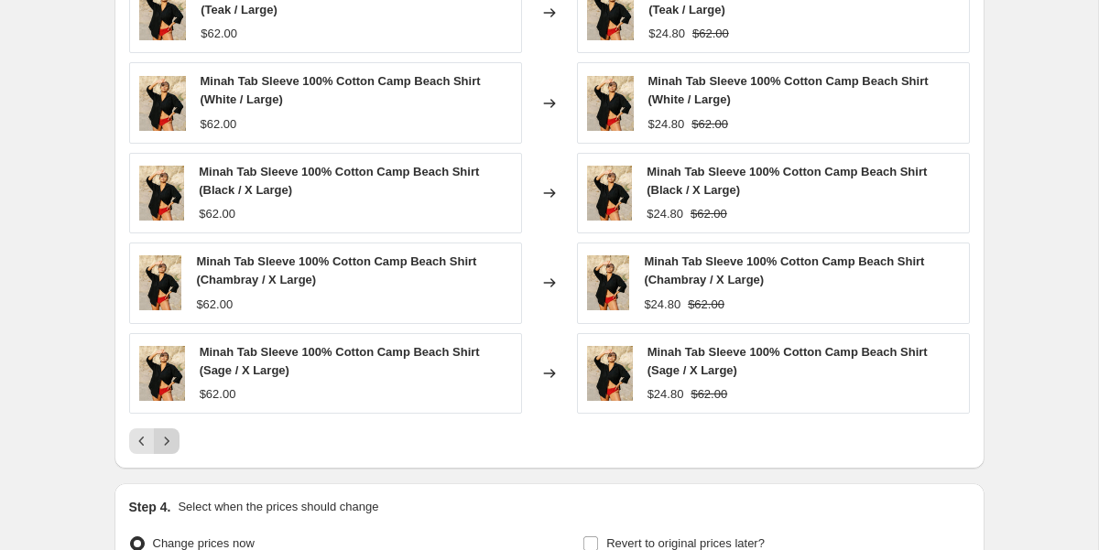
click at [167, 438] on icon "Next" at bounding box center [167, 441] width 18 height 18
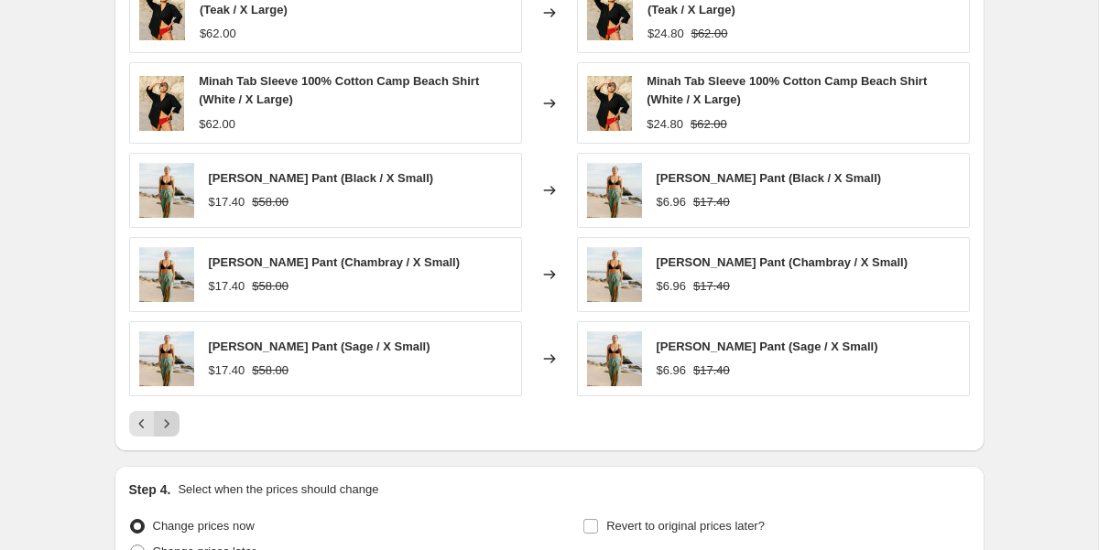
click at [167, 438] on div "PRICE CHANGE PREVIEW Over 250 product variants would be affected by this price …" at bounding box center [549, 180] width 870 height 542
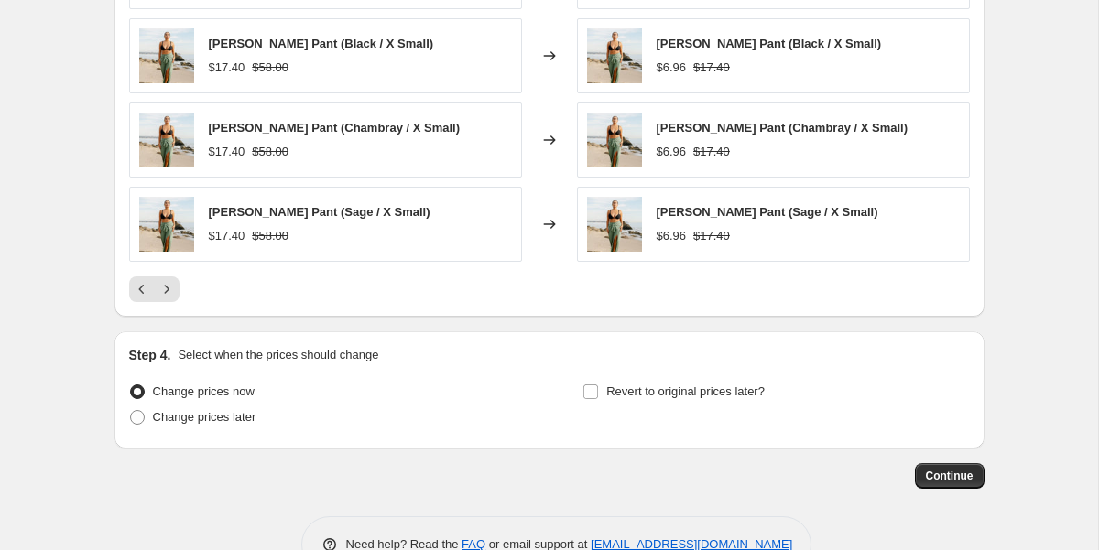
scroll to position [1292, 0]
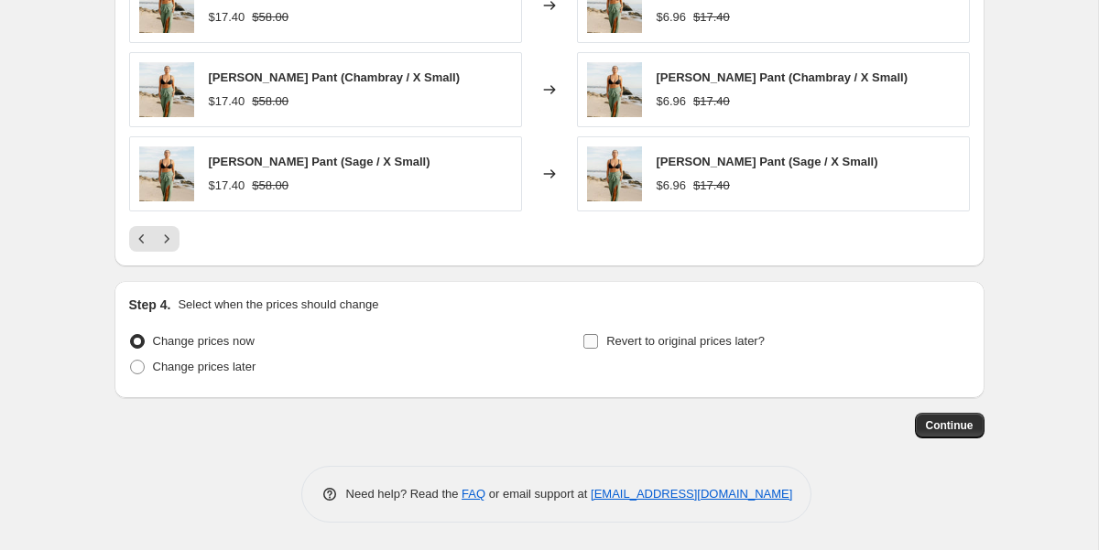
click at [591, 342] on input "Revert to original prices later?" at bounding box center [590, 341] width 15 height 15
checkbox input "true"
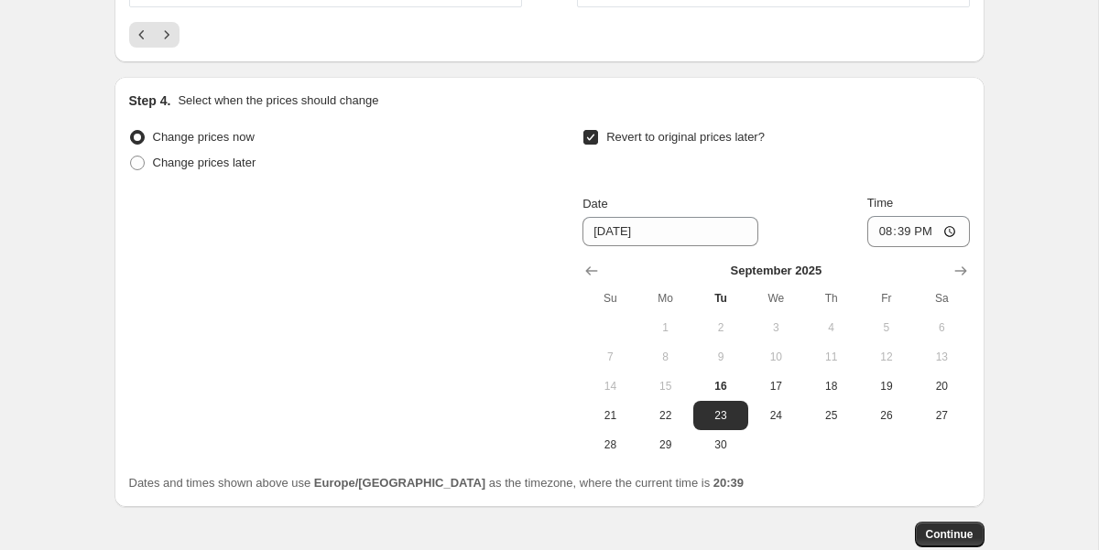
scroll to position [1502, 0]
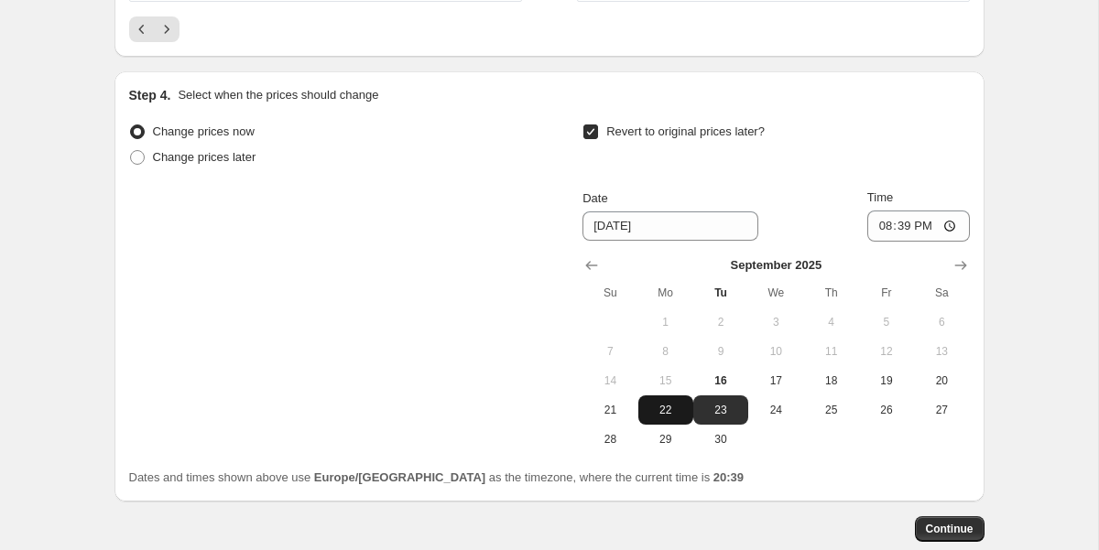
click at [656, 412] on span "22" at bounding box center [666, 410] width 40 height 15
type input "[DATE]"
click at [954, 527] on span "Continue" at bounding box center [950, 529] width 48 height 15
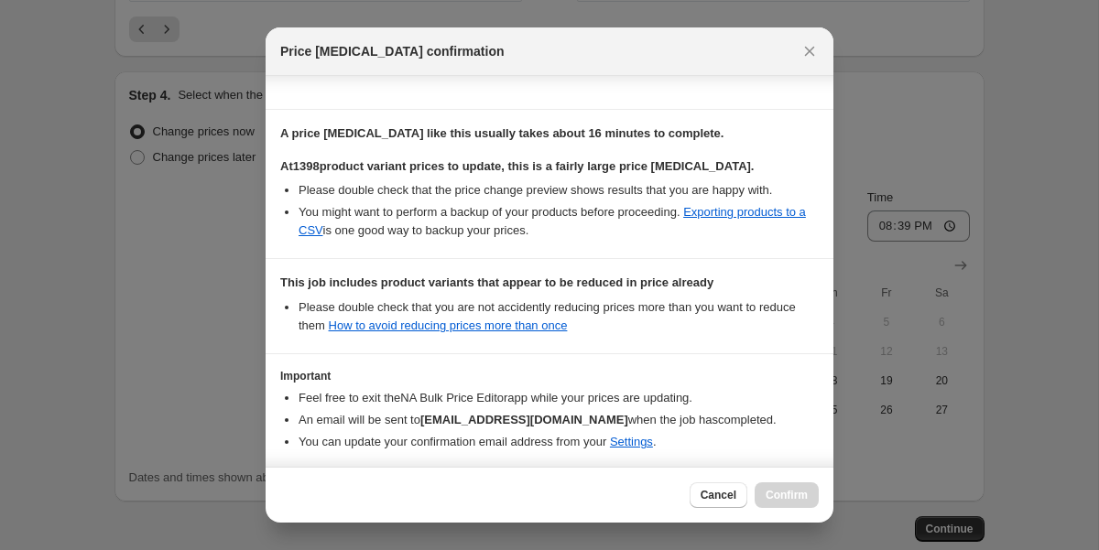
scroll to position [340, 0]
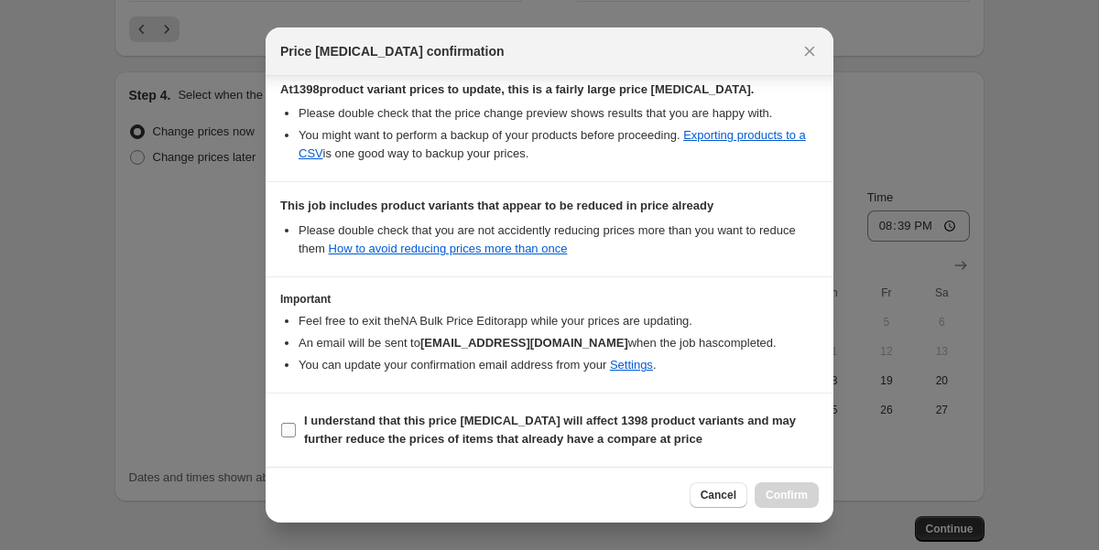
click at [286, 426] on input "I understand that this price [MEDICAL_DATA] will affect 1398 product variants a…" at bounding box center [288, 430] width 15 height 15
checkbox input "true"
click at [792, 502] on span "Confirm" at bounding box center [787, 495] width 42 height 15
type input "End Of Summer Sale Extended"
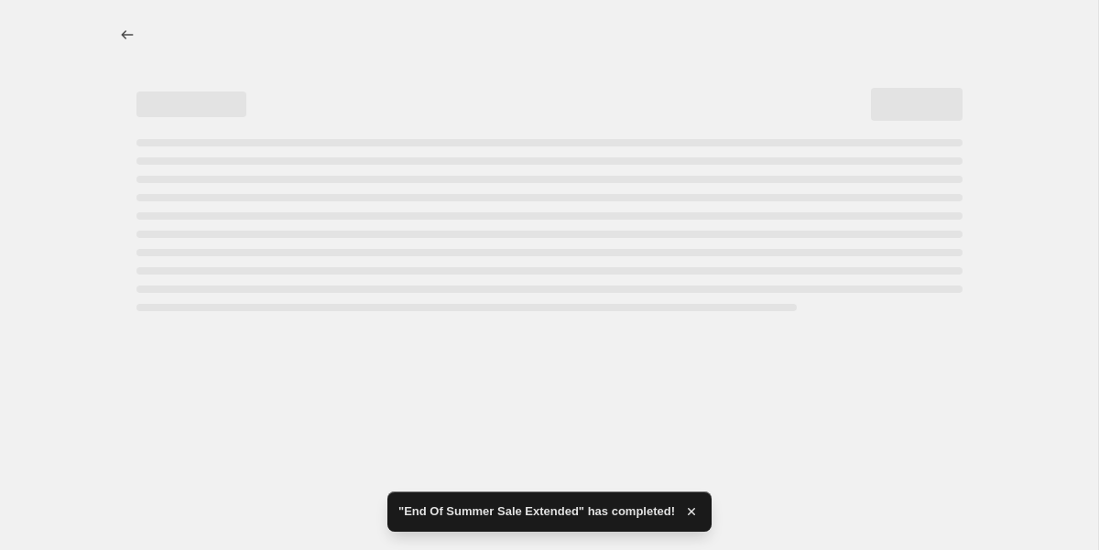
select select "percentage"
